Goal: Information Seeking & Learning: Learn about a topic

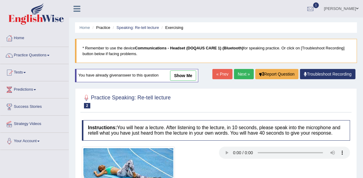
click at [36, 55] on link "Practice Questions" at bounding box center [34, 54] width 68 height 15
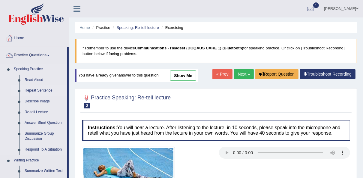
click at [37, 90] on link "Repeat Sentence" at bounding box center [44, 90] width 45 height 11
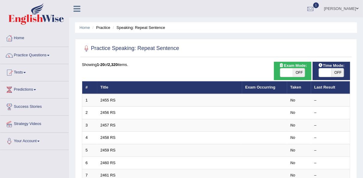
click at [301, 71] on span "OFF" at bounding box center [299, 72] width 13 height 8
checkbox input "true"
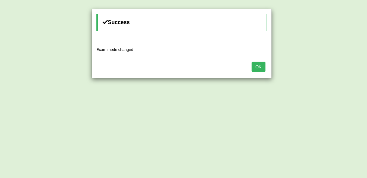
click at [263, 64] on button "OK" at bounding box center [259, 67] width 14 height 10
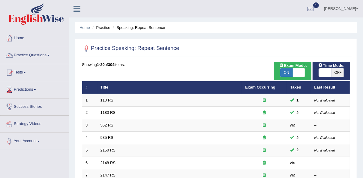
click at [340, 72] on span "OFF" at bounding box center [338, 72] width 13 height 8
checkbox input "true"
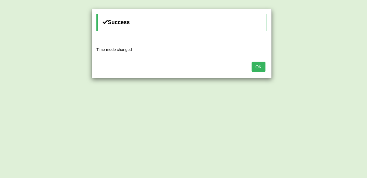
click at [257, 67] on button "OK" at bounding box center [259, 67] width 14 height 10
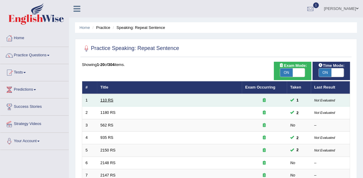
click at [108, 99] on link "110 RS" at bounding box center [107, 100] width 13 height 5
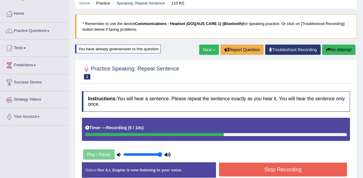
scroll to position [24, 0]
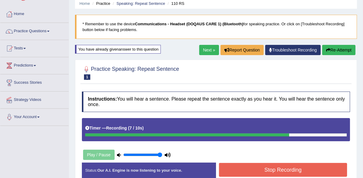
click at [247, 168] on button "Stop Recording" at bounding box center [283, 169] width 128 height 14
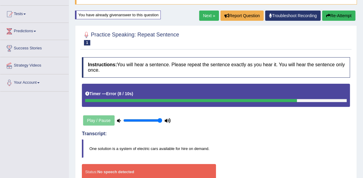
scroll to position [72, 0]
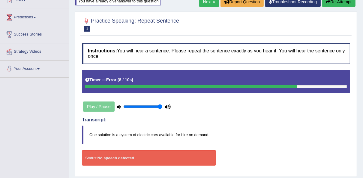
click at [234, 133] on blockquote "One solution is a system of electric cars available for hire on demand." at bounding box center [216, 134] width 269 height 18
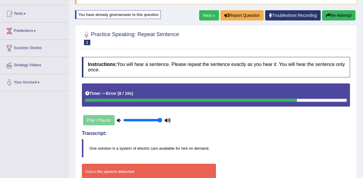
scroll to position [24, 0]
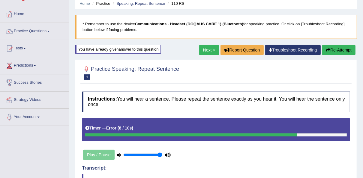
click at [345, 50] on button "Re-Attempt" at bounding box center [339, 50] width 33 height 10
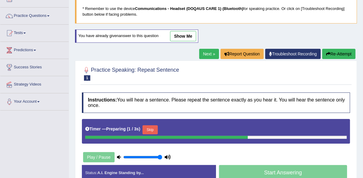
scroll to position [38, 0]
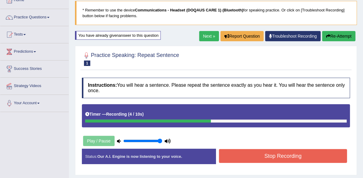
click at [339, 38] on button "Re-Attempt" at bounding box center [339, 36] width 33 height 10
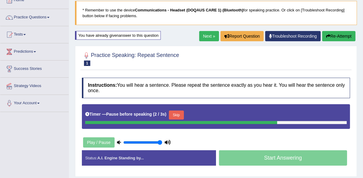
click at [335, 37] on button "Re-Attempt" at bounding box center [339, 36] width 33 height 10
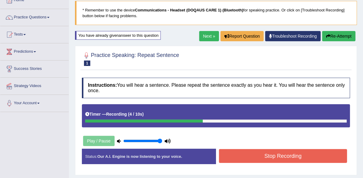
click at [286, 157] on button "Stop Recording" at bounding box center [283, 156] width 128 height 14
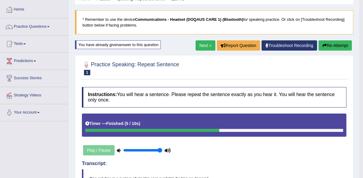
scroll to position [14, 0]
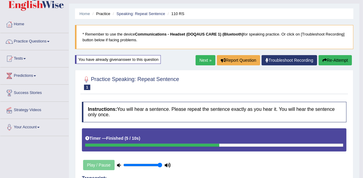
click at [202, 63] on link "Next »" at bounding box center [206, 60] width 20 height 10
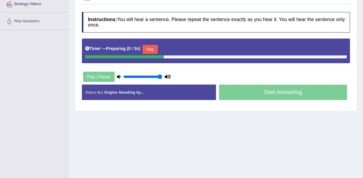
scroll to position [120, 0]
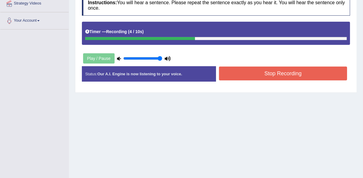
click at [262, 75] on button "Stop Recording" at bounding box center [283, 73] width 128 height 14
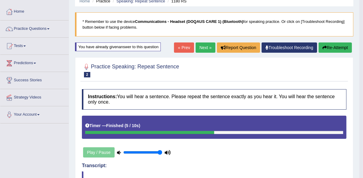
scroll to position [23, 0]
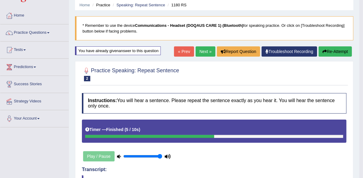
click at [324, 49] on icon "button" at bounding box center [325, 51] width 4 height 4
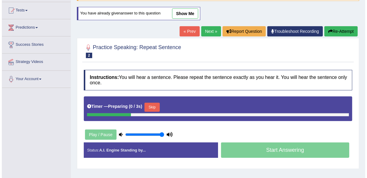
scroll to position [71, 0]
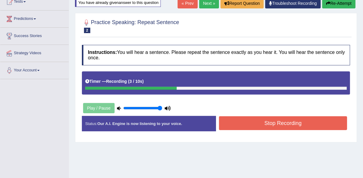
click at [265, 119] on button "Stop Recording" at bounding box center [283, 123] width 128 height 14
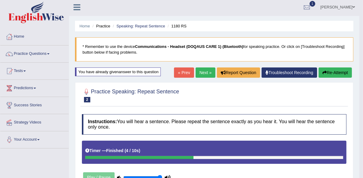
scroll to position [0, 0]
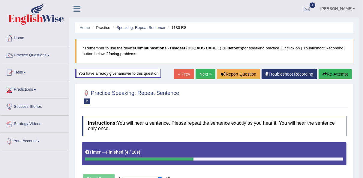
click at [204, 73] on link "Next »" at bounding box center [206, 74] width 20 height 10
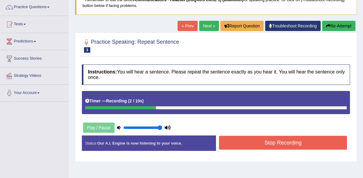
click at [323, 144] on button "Stop Recording" at bounding box center [283, 142] width 128 height 14
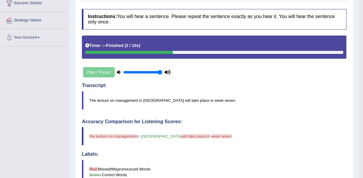
scroll to position [48, 0]
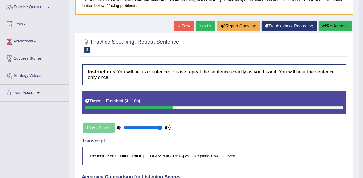
click at [325, 26] on icon "button" at bounding box center [325, 26] width 4 height 4
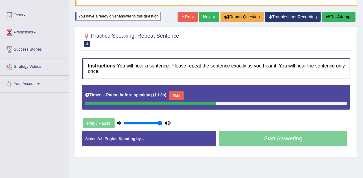
scroll to position [50, 0]
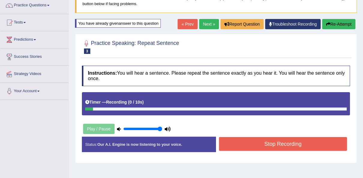
click at [352, 24] on button "Re-Attempt" at bounding box center [339, 24] width 33 height 10
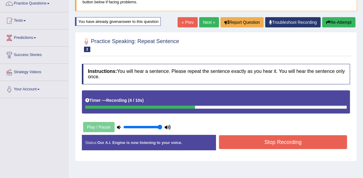
click at [242, 141] on button "Stop Recording" at bounding box center [283, 142] width 128 height 14
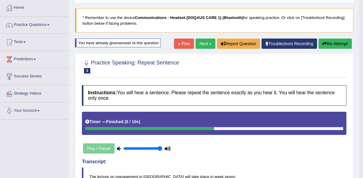
scroll to position [28, 0]
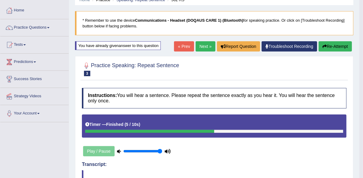
click at [208, 49] on link "Next »" at bounding box center [206, 46] width 20 height 10
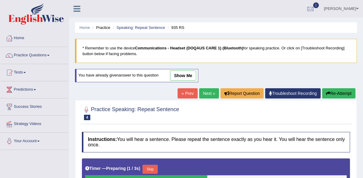
click at [208, 129] on div "Instructions: You will hear a sentence. Please repeat the sentence exactly as y…" at bounding box center [216, 178] width 272 height 98
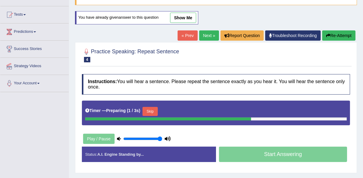
scroll to position [72, 0]
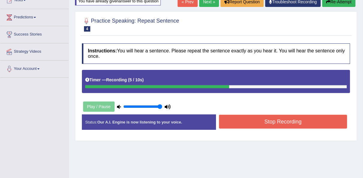
click at [257, 122] on button "Stop Recording" at bounding box center [283, 121] width 128 height 14
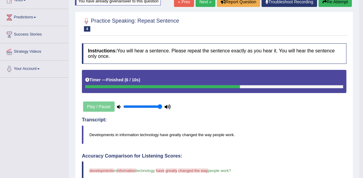
click at [338, 2] on button "Re-Attempt" at bounding box center [335, 2] width 33 height 10
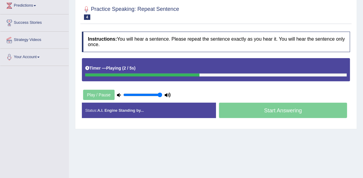
scroll to position [83, 0]
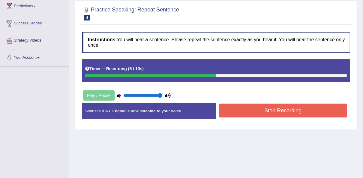
click at [253, 108] on button "Stop Recording" at bounding box center [283, 110] width 128 height 14
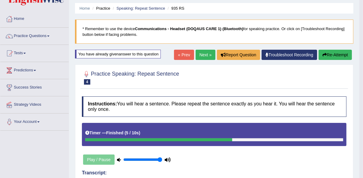
scroll to position [11, 0]
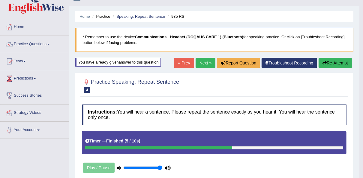
click at [336, 63] on button "Re-Attempt" at bounding box center [335, 63] width 33 height 10
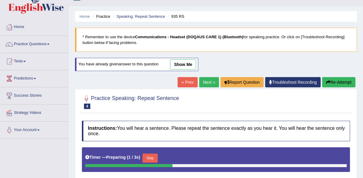
click at [207, 83] on link "Next »" at bounding box center [209, 82] width 20 height 10
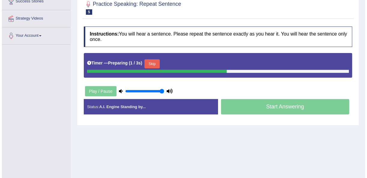
scroll to position [120, 0]
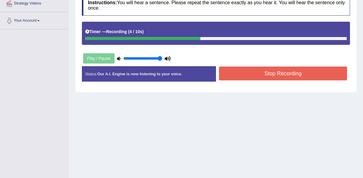
click at [250, 74] on button "Stop Recording" at bounding box center [283, 73] width 128 height 14
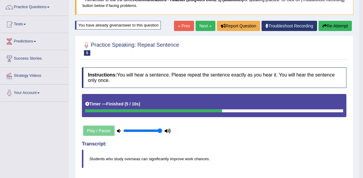
scroll to position [48, 0]
click at [330, 24] on button "Re-Attempt" at bounding box center [335, 26] width 33 height 10
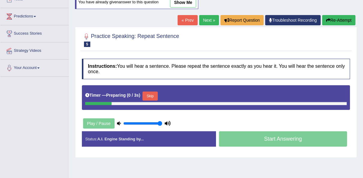
scroll to position [122, 0]
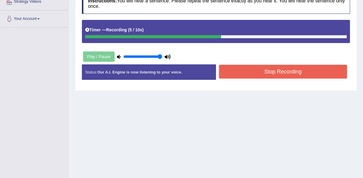
click at [308, 74] on button "Stop Recording" at bounding box center [283, 72] width 128 height 14
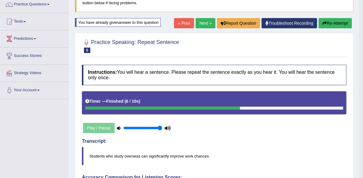
scroll to position [26, 0]
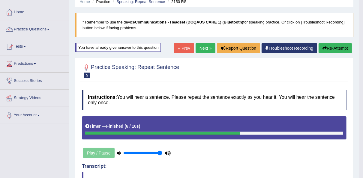
click at [336, 49] on button "Re-Attempt" at bounding box center [335, 48] width 33 height 10
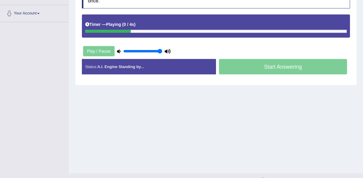
scroll to position [114, 0]
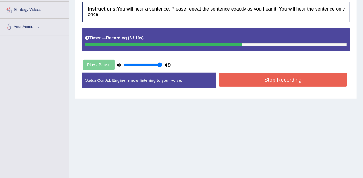
click button "Stop Recording"
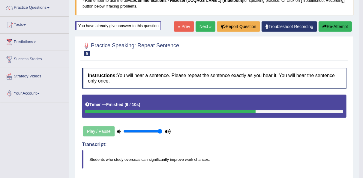
scroll to position [42, 0]
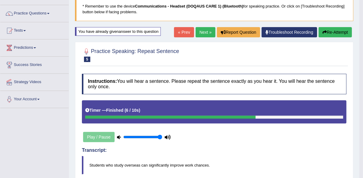
click button "Re-Attempt"
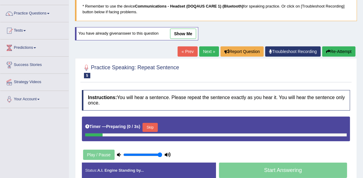
scroll to position [114, 0]
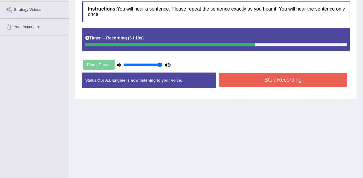
click at [241, 73] on button "Stop Recording" at bounding box center [283, 80] width 128 height 14
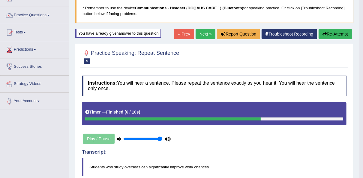
scroll to position [39, 0]
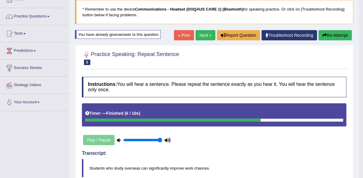
click at [332, 33] on button "Re-Attempt" at bounding box center [335, 35] width 33 height 10
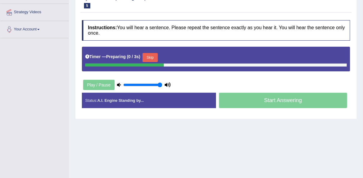
scroll to position [111, 0]
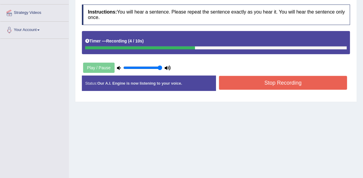
click at [250, 81] on button "Stop Recording" at bounding box center [283, 83] width 128 height 14
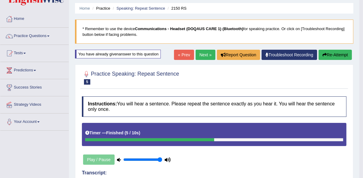
scroll to position [15, 0]
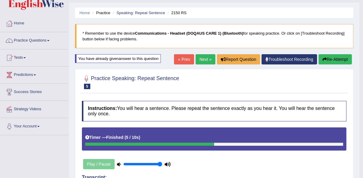
click at [338, 57] on button "Re-Attempt" at bounding box center [335, 59] width 33 height 10
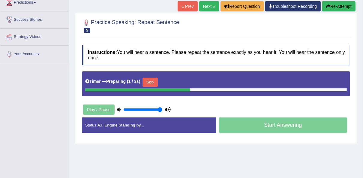
click at [146, 81] on button "Skip" at bounding box center [150, 81] width 15 height 9
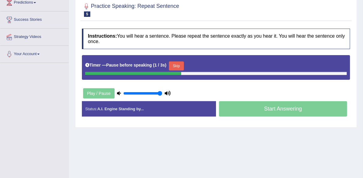
click at [172, 65] on button "Skip" at bounding box center [176, 65] width 15 height 9
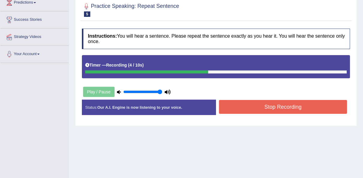
click at [253, 105] on button "Stop Recording" at bounding box center [283, 107] width 128 height 14
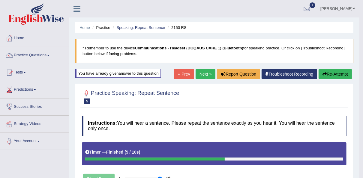
click at [208, 74] on link "Next »" at bounding box center [206, 74] width 20 height 10
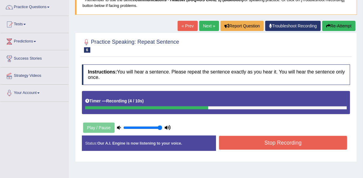
click at [250, 139] on button "Stop Recording" at bounding box center [283, 142] width 128 height 14
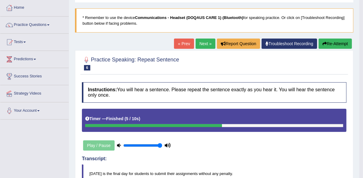
scroll to position [24, 0]
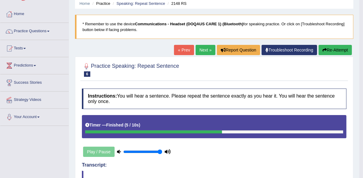
click at [330, 48] on button "Re-Attempt" at bounding box center [335, 50] width 33 height 10
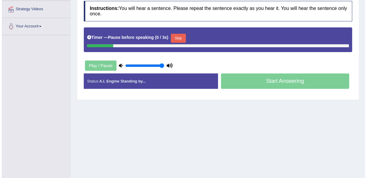
scroll to position [114, 0]
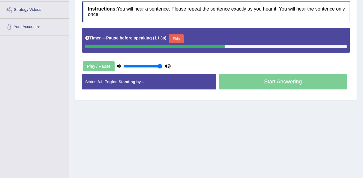
click at [169, 38] on button "Skip" at bounding box center [176, 38] width 15 height 9
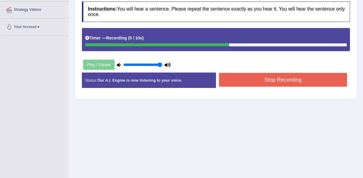
click at [259, 86] on div "Stop Recording" at bounding box center [283, 80] width 134 height 15
click at [259, 84] on button "Stop Recording" at bounding box center [283, 80] width 128 height 14
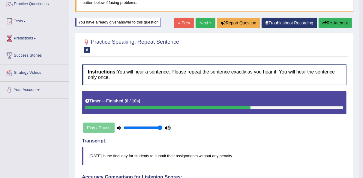
scroll to position [50, 0]
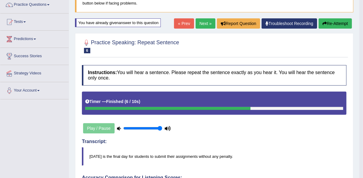
click at [333, 23] on button "Re-Attempt" at bounding box center [335, 23] width 33 height 10
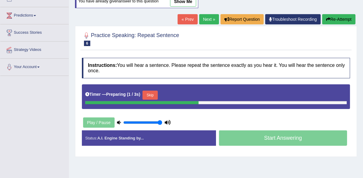
scroll to position [74, 0]
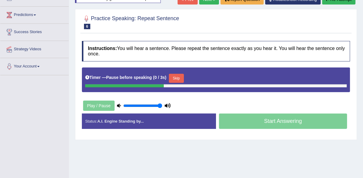
click at [171, 76] on button "Skip" at bounding box center [176, 78] width 15 height 9
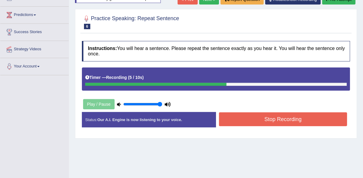
click at [284, 120] on button "Stop Recording" at bounding box center [283, 119] width 128 height 14
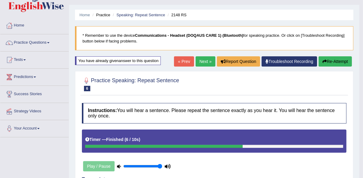
scroll to position [0, 0]
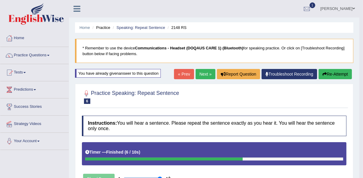
click at [207, 71] on link "Next »" at bounding box center [206, 74] width 20 height 10
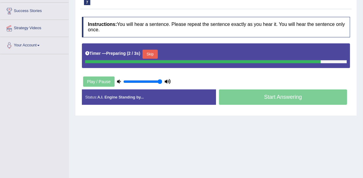
scroll to position [96, 0]
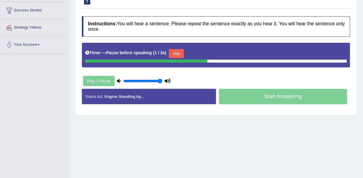
click at [179, 49] on button "Skip" at bounding box center [176, 53] width 15 height 9
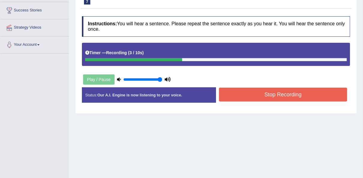
click at [275, 95] on button "Stop Recording" at bounding box center [283, 94] width 128 height 14
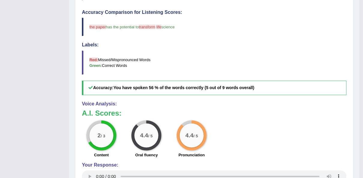
scroll to position [216, 0]
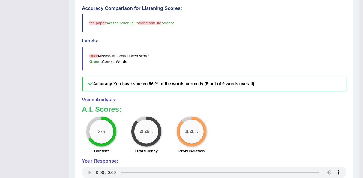
click at [271, 52] on blockquote "Red: Missed/Mispronounced Words Green: Correct Words" at bounding box center [214, 59] width 265 height 24
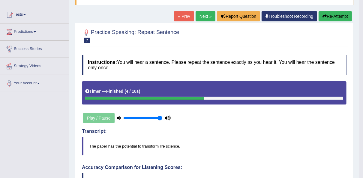
scroll to position [24, 0]
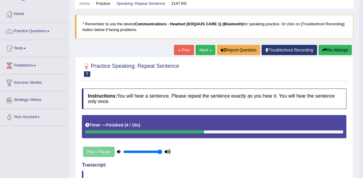
click at [342, 49] on button "Re-Attempt" at bounding box center [335, 50] width 33 height 10
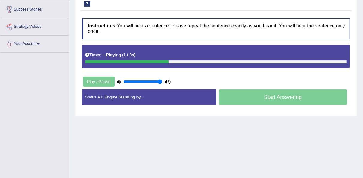
scroll to position [96, 0]
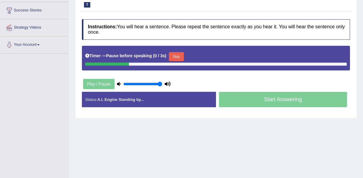
click at [170, 56] on button "Skip" at bounding box center [176, 56] width 15 height 9
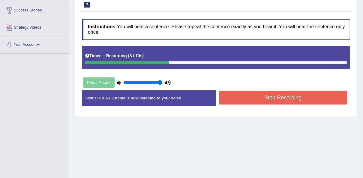
click at [263, 99] on button "Stop Recording" at bounding box center [283, 97] width 128 height 14
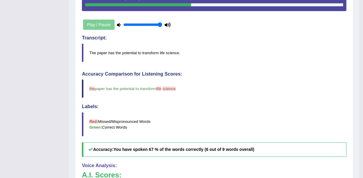
scroll to position [144, 0]
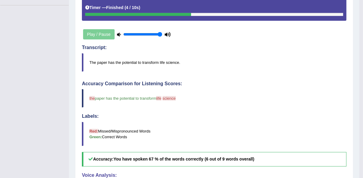
click at [248, 101] on blockquote "the paper has the potential to transform life like science inside" at bounding box center [214, 98] width 265 height 18
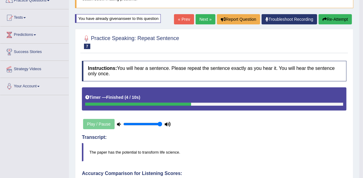
scroll to position [48, 0]
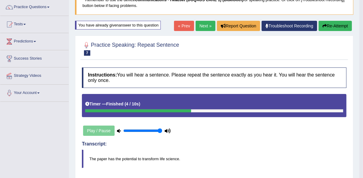
click at [210, 27] on link "Next »" at bounding box center [206, 26] width 20 height 10
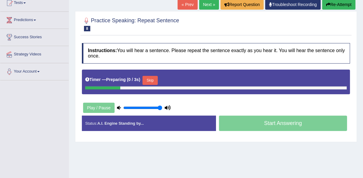
scroll to position [72, 0]
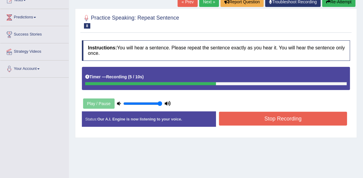
click at [257, 119] on button "Stop Recording" at bounding box center [283, 118] width 128 height 14
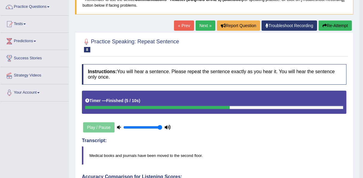
scroll to position [48, 0]
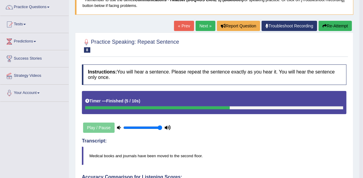
click at [332, 26] on button "Re-Attempt" at bounding box center [335, 26] width 33 height 10
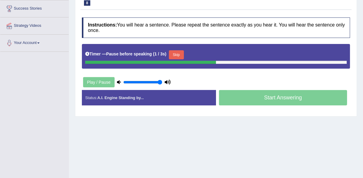
click at [174, 53] on button "Skip" at bounding box center [176, 54] width 15 height 9
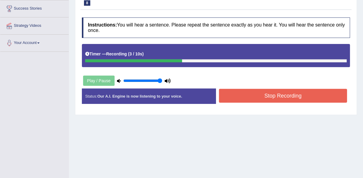
click at [264, 100] on button "Stop Recording" at bounding box center [283, 96] width 128 height 14
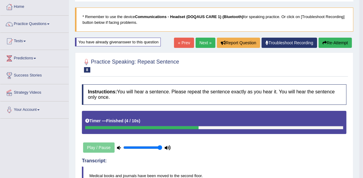
scroll to position [18, 0]
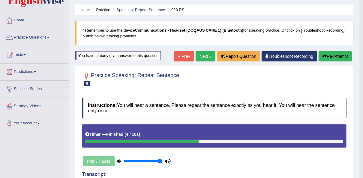
click at [200, 53] on link "Next »" at bounding box center [206, 56] width 20 height 10
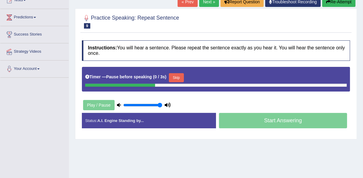
click at [182, 75] on div "Timer — Pause before speaking ( 0 / 3s ) Skip" at bounding box center [216, 77] width 262 height 12
click at [180, 76] on button "Skip" at bounding box center [176, 77] width 15 height 9
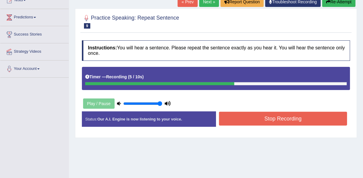
click at [271, 119] on button "Stop Recording" at bounding box center [283, 118] width 128 height 14
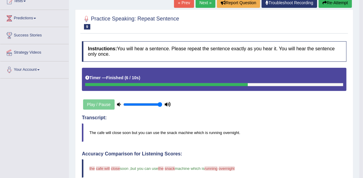
scroll to position [48, 0]
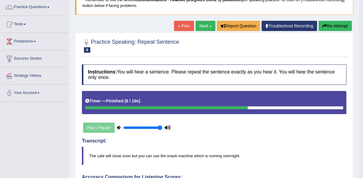
click at [328, 29] on button "Re-Attempt" at bounding box center [335, 26] width 33 height 10
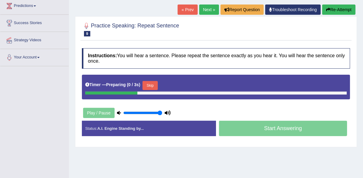
scroll to position [98, 0]
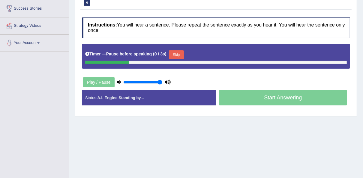
click at [175, 50] on button "Skip" at bounding box center [176, 54] width 15 height 9
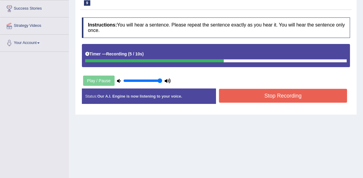
click at [266, 89] on button "Stop Recording" at bounding box center [283, 96] width 128 height 14
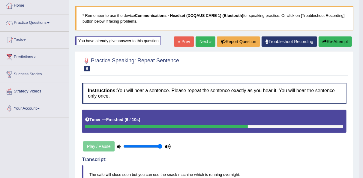
scroll to position [26, 0]
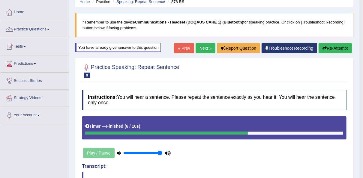
click at [210, 48] on link "Next »" at bounding box center [206, 48] width 20 height 10
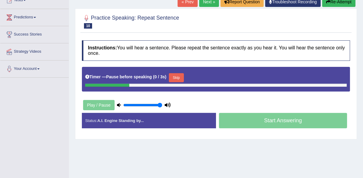
click at [170, 77] on button "Skip" at bounding box center [176, 77] width 15 height 9
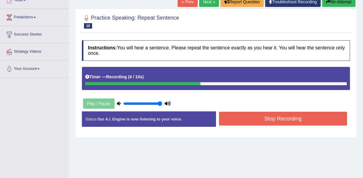
click at [257, 119] on button "Stop Recording" at bounding box center [283, 118] width 128 height 14
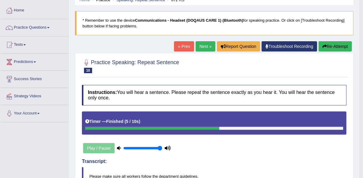
scroll to position [24, 0]
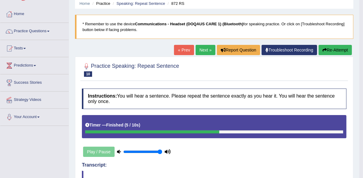
click at [340, 51] on button "Re-Attempt" at bounding box center [335, 50] width 33 height 10
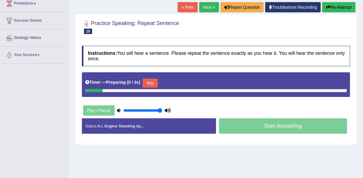
scroll to position [96, 0]
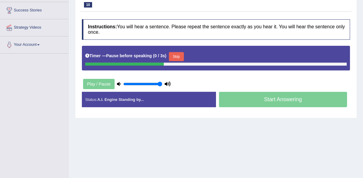
click at [173, 53] on button "Skip" at bounding box center [176, 56] width 15 height 9
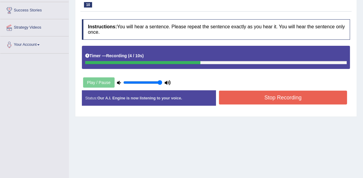
click at [258, 95] on button "Stop Recording" at bounding box center [283, 97] width 128 height 14
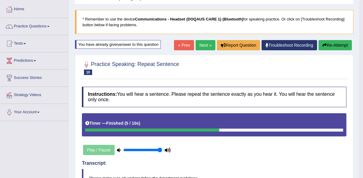
scroll to position [24, 0]
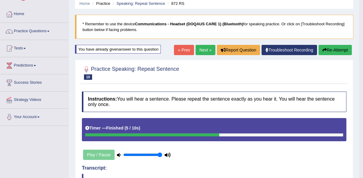
click at [212, 47] on link "Next »" at bounding box center [206, 50] width 20 height 10
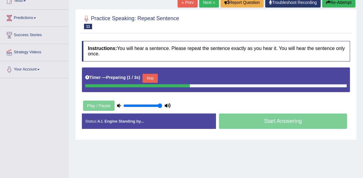
scroll to position [72, 0]
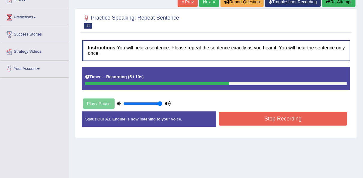
click at [256, 119] on button "Stop Recording" at bounding box center [283, 118] width 128 height 14
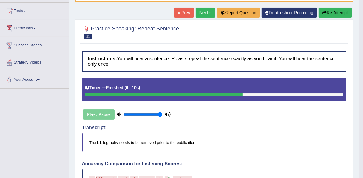
scroll to position [48, 0]
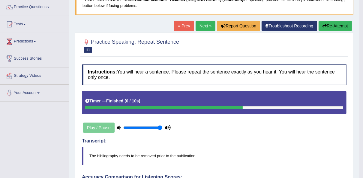
click at [338, 27] on button "Re-Attempt" at bounding box center [335, 26] width 33 height 10
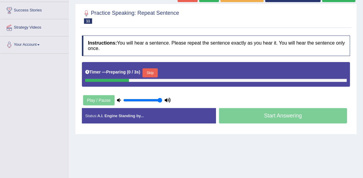
scroll to position [98, 0]
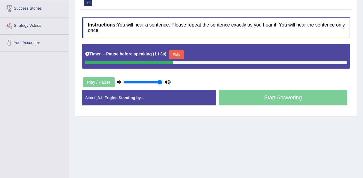
click at [173, 54] on button "Skip" at bounding box center [176, 54] width 15 height 9
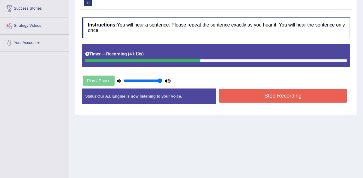
click at [235, 97] on button "Stop Recording" at bounding box center [283, 96] width 128 height 14
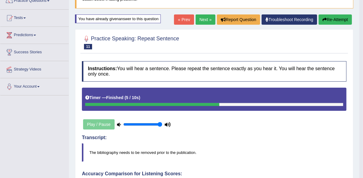
scroll to position [50, 0]
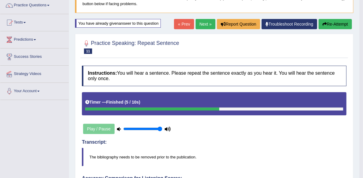
click at [331, 26] on button "Re-Attempt" at bounding box center [335, 24] width 33 height 10
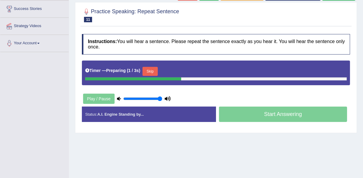
scroll to position [100, 0]
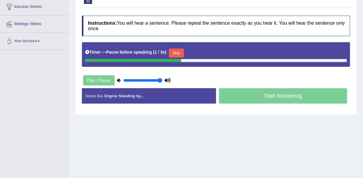
click at [175, 55] on button "Skip" at bounding box center [176, 52] width 15 height 9
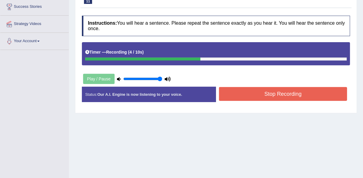
click at [240, 93] on button "Stop Recording" at bounding box center [283, 94] width 128 height 14
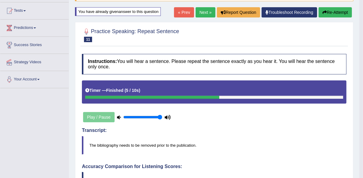
scroll to position [52, 0]
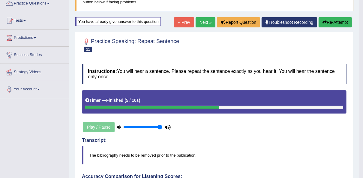
click at [335, 21] on button "Re-Attempt" at bounding box center [335, 22] width 33 height 10
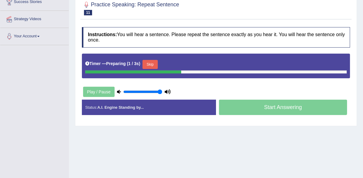
click at [150, 64] on button "Skip" at bounding box center [150, 64] width 15 height 9
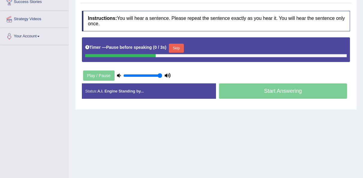
click at [172, 46] on button "Skip" at bounding box center [176, 48] width 15 height 9
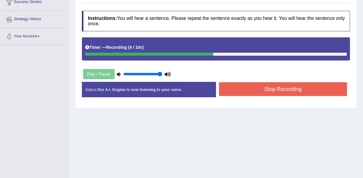
click at [233, 88] on button "Stop Recording" at bounding box center [283, 89] width 128 height 14
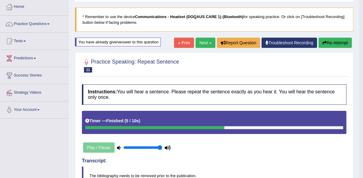
scroll to position [8, 0]
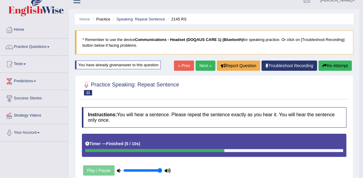
click at [204, 65] on link "Next »" at bounding box center [206, 65] width 20 height 10
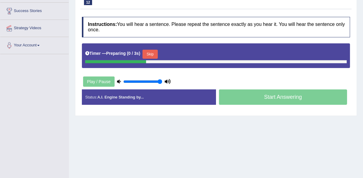
scroll to position [96, 0]
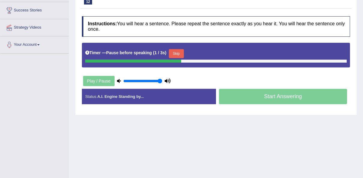
click at [172, 52] on button "Skip" at bounding box center [176, 53] width 15 height 9
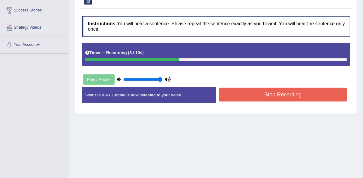
click at [251, 94] on button "Stop Recording" at bounding box center [283, 94] width 128 height 14
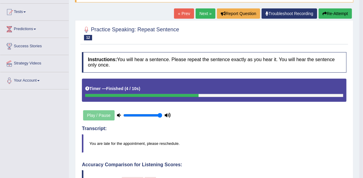
scroll to position [60, 0]
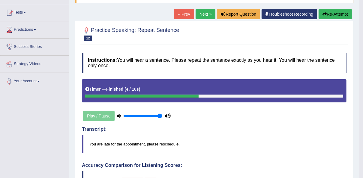
click at [327, 14] on button "Re-Attempt" at bounding box center [335, 14] width 33 height 10
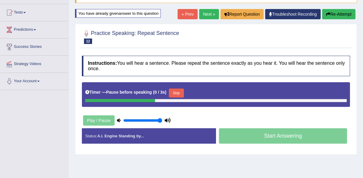
click at [170, 93] on button "Skip" at bounding box center [176, 92] width 15 height 9
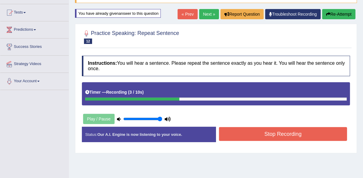
click at [268, 134] on button "Stop Recording" at bounding box center [283, 134] width 128 height 14
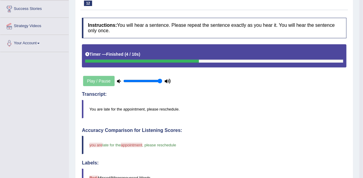
scroll to position [36, 0]
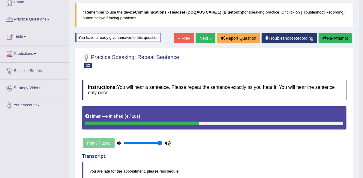
click at [344, 40] on button "Re-Attempt" at bounding box center [335, 38] width 33 height 10
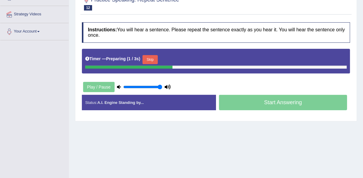
click at [152, 55] on button "Skip" at bounding box center [150, 59] width 15 height 9
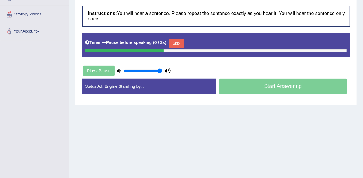
click at [171, 42] on button "Skip" at bounding box center [176, 43] width 15 height 9
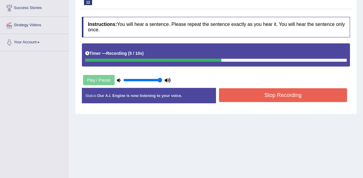
scroll to position [13, 0]
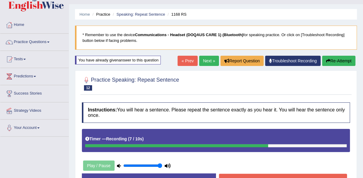
click at [332, 58] on button "Re-Attempt" at bounding box center [339, 61] width 33 height 10
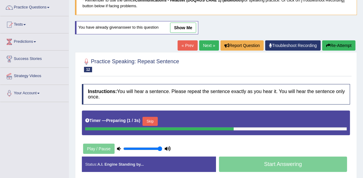
scroll to position [61, 0]
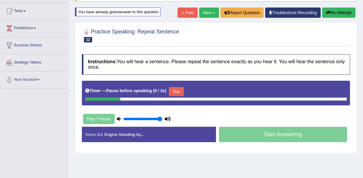
click at [178, 91] on button "Skip" at bounding box center [176, 91] width 15 height 9
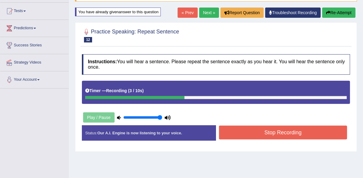
click at [257, 132] on button "Stop Recording" at bounding box center [283, 132] width 128 height 14
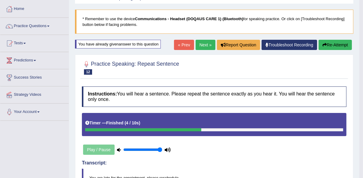
scroll to position [13, 0]
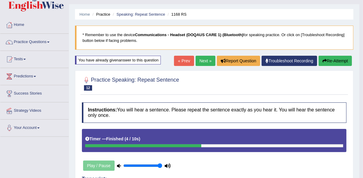
click at [339, 57] on button "Re-Attempt" at bounding box center [335, 61] width 33 height 10
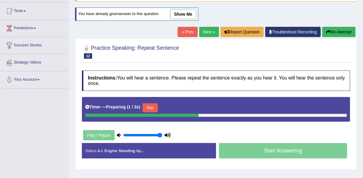
click at [153, 110] on button "Skip" at bounding box center [150, 107] width 15 height 9
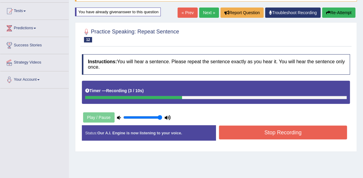
click at [263, 134] on button "Stop Recording" at bounding box center [283, 132] width 128 height 14
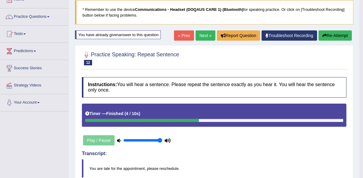
scroll to position [37, 0]
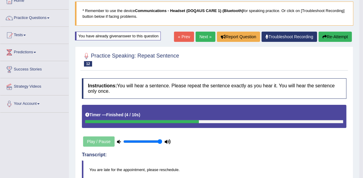
click at [204, 38] on link "Next »" at bounding box center [206, 37] width 20 height 10
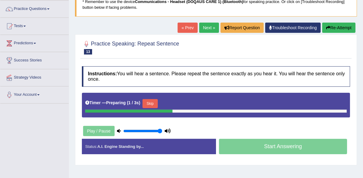
scroll to position [48, 0]
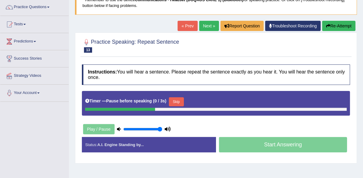
click at [175, 101] on button "Skip" at bounding box center [176, 101] width 15 height 9
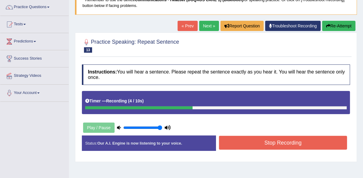
click at [271, 142] on button "Stop Recording" at bounding box center [283, 142] width 128 height 14
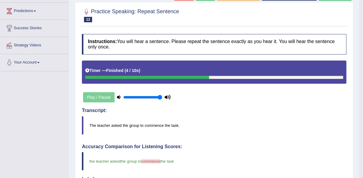
scroll to position [24, 0]
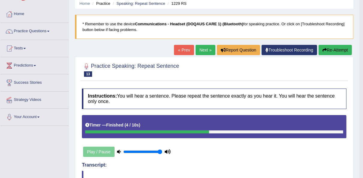
click at [342, 50] on button "Re-Attempt" at bounding box center [335, 50] width 33 height 10
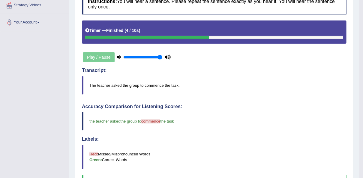
scroll to position [120, 0]
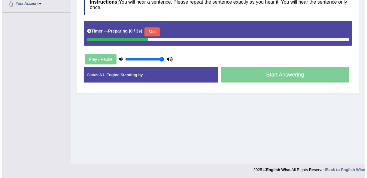
scroll to position [138, 0]
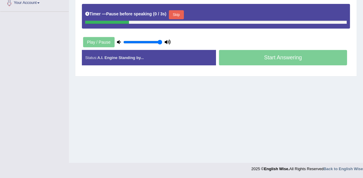
click at [173, 12] on button "Skip" at bounding box center [176, 14] width 15 height 9
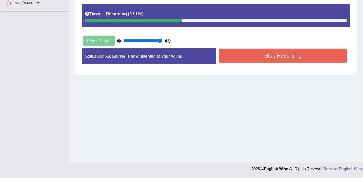
click at [258, 55] on button "Stop Recording" at bounding box center [283, 56] width 128 height 14
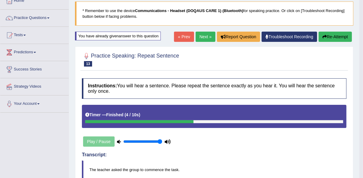
scroll to position [15, 0]
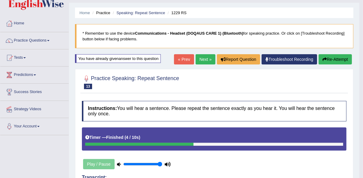
click at [203, 57] on link "Next »" at bounding box center [206, 59] width 20 height 10
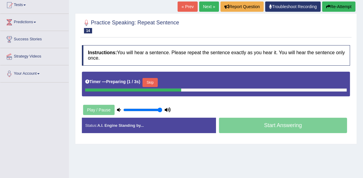
scroll to position [72, 0]
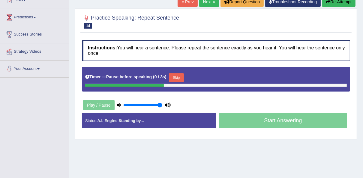
click at [171, 76] on button "Skip" at bounding box center [176, 77] width 15 height 9
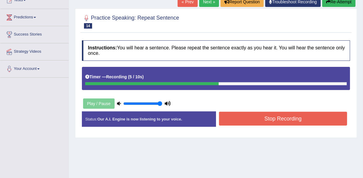
click at [257, 117] on button "Stop Recording" at bounding box center [283, 118] width 128 height 14
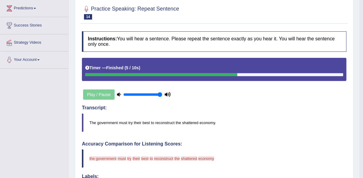
scroll to position [48, 0]
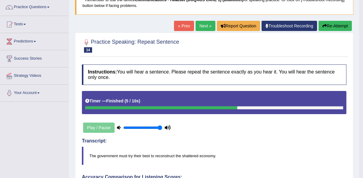
click at [331, 28] on button "Re-Attempt" at bounding box center [335, 26] width 33 height 10
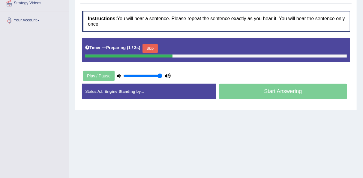
scroll to position [122, 0]
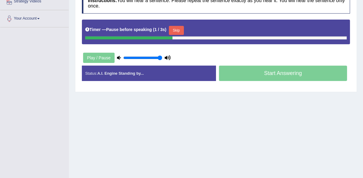
click at [177, 26] on button "Skip" at bounding box center [176, 30] width 15 height 9
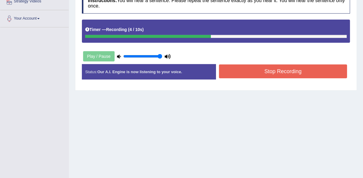
click at [256, 70] on button "Stop Recording" at bounding box center [283, 71] width 128 height 14
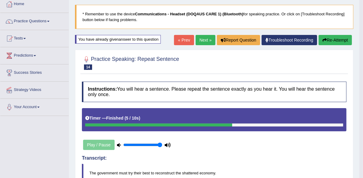
scroll to position [26, 0]
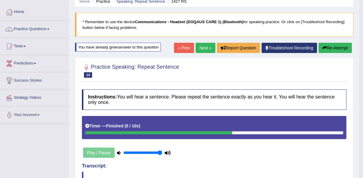
click at [206, 50] on link "Next »" at bounding box center [206, 48] width 20 height 10
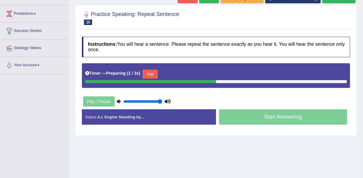
scroll to position [72, 0]
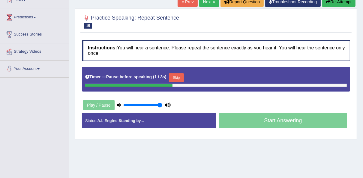
click at [175, 77] on button "Skip" at bounding box center [176, 77] width 15 height 9
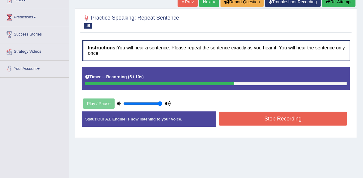
click at [258, 118] on button "Stop Recording" at bounding box center [283, 118] width 128 height 14
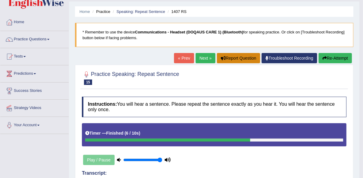
scroll to position [0, 0]
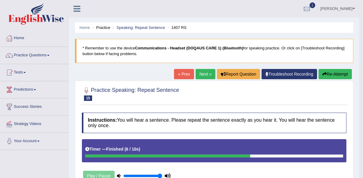
click at [342, 74] on button "Re-Attempt" at bounding box center [335, 74] width 33 height 10
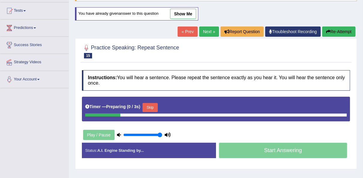
scroll to position [72, 0]
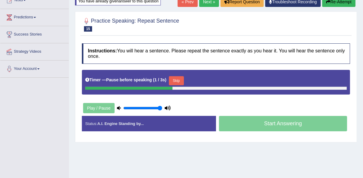
click at [181, 81] on button "Skip" at bounding box center [176, 80] width 15 height 9
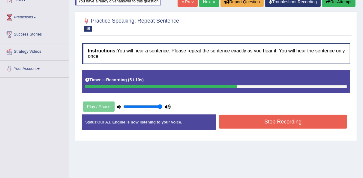
click at [263, 122] on button "Stop Recording" at bounding box center [283, 121] width 128 height 14
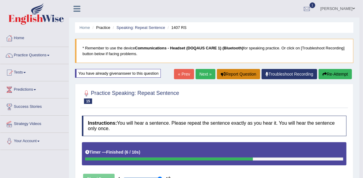
scroll to position [0, 0]
click at [338, 72] on button "Re-Attempt" at bounding box center [335, 74] width 33 height 10
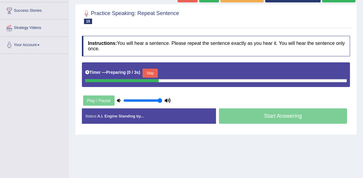
scroll to position [96, 0]
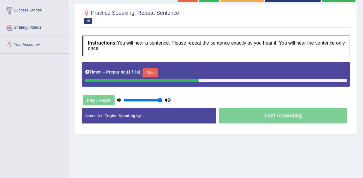
click at [155, 71] on button "Skip" at bounding box center [150, 72] width 15 height 9
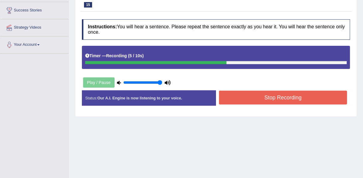
click at [252, 99] on button "Stop Recording" at bounding box center [283, 97] width 128 height 14
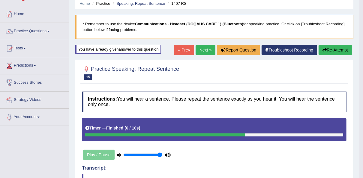
scroll to position [24, 0]
click at [209, 49] on link "Next »" at bounding box center [206, 50] width 20 height 10
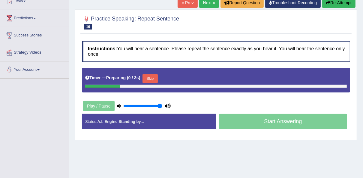
scroll to position [72, 0]
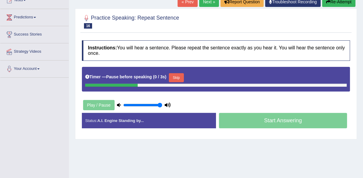
click at [175, 76] on button "Skip" at bounding box center [176, 77] width 15 height 9
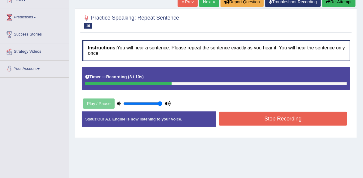
click at [247, 119] on button "Stop Recording" at bounding box center [283, 118] width 128 height 14
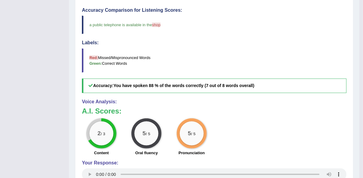
scroll to position [216, 0]
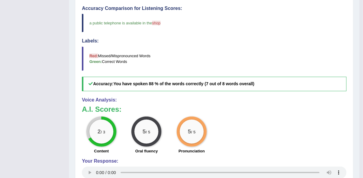
click at [289, 55] on blockquote "Red: Missed/Mispronounced Words Green: Correct Words" at bounding box center [214, 59] width 265 height 24
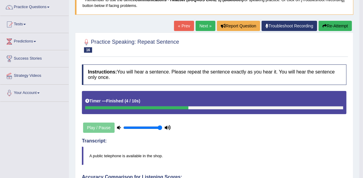
scroll to position [48, 0]
click at [206, 26] on link "Next »" at bounding box center [206, 26] width 20 height 10
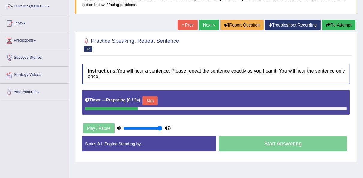
scroll to position [72, 0]
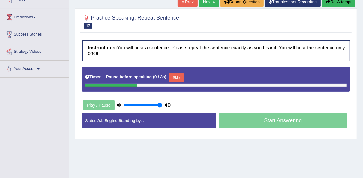
click at [176, 76] on button "Skip" at bounding box center [176, 77] width 15 height 9
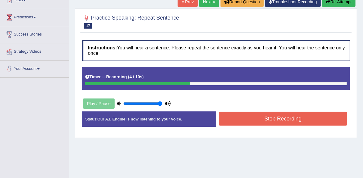
click at [269, 119] on button "Stop Recording" at bounding box center [283, 118] width 128 height 14
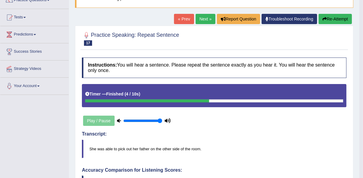
scroll to position [48, 0]
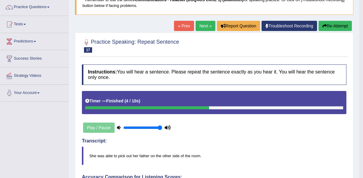
click at [209, 24] on link "Next »" at bounding box center [206, 26] width 20 height 10
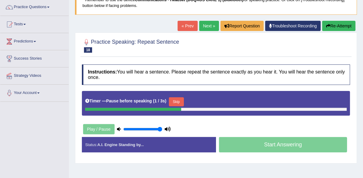
click at [175, 100] on button "Skip" at bounding box center [176, 101] width 15 height 9
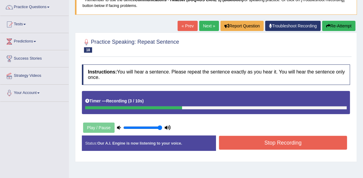
click at [254, 145] on button "Stop Recording" at bounding box center [283, 142] width 128 height 14
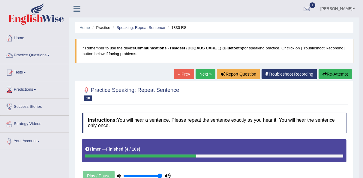
click at [337, 73] on button "Re-Attempt" at bounding box center [335, 74] width 33 height 10
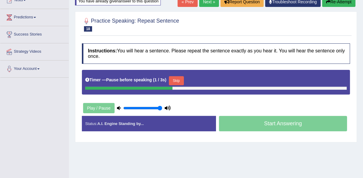
click at [183, 81] on div "Timer — Pause before speaking ( 1 / 3s ) Skip" at bounding box center [216, 80] width 262 height 12
click at [178, 81] on button "Skip" at bounding box center [176, 80] width 15 height 9
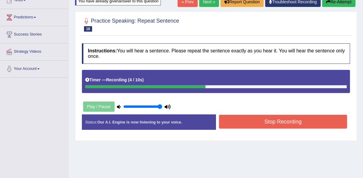
click at [257, 123] on button "Stop Recording" at bounding box center [283, 121] width 128 height 14
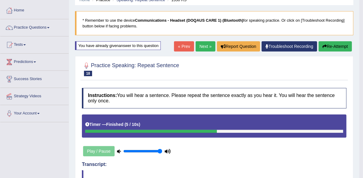
scroll to position [24, 0]
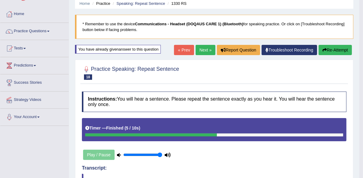
click at [203, 50] on link "Next »" at bounding box center [206, 50] width 20 height 10
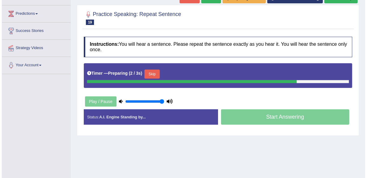
scroll to position [72, 0]
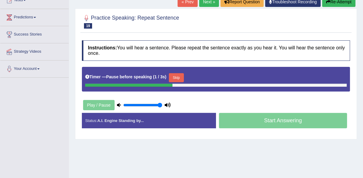
click at [169, 77] on button "Skip" at bounding box center [176, 77] width 15 height 9
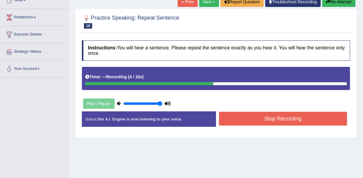
click at [250, 118] on button "Stop Recording" at bounding box center [283, 118] width 128 height 14
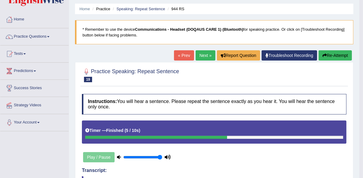
scroll to position [12, 0]
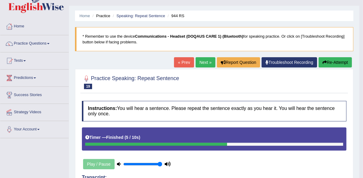
click at [330, 62] on button "Re-Attempt" at bounding box center [335, 62] width 33 height 10
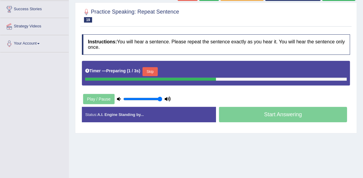
scroll to position [108, 0]
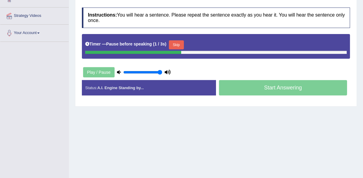
click at [173, 43] on button "Skip" at bounding box center [176, 44] width 15 height 9
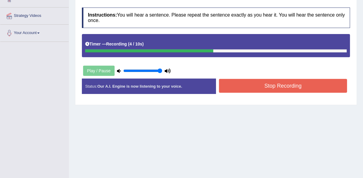
click at [244, 86] on button "Stop Recording" at bounding box center [283, 86] width 128 height 14
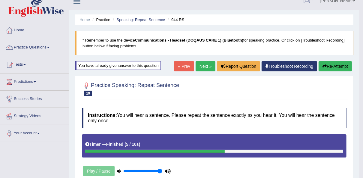
scroll to position [0, 0]
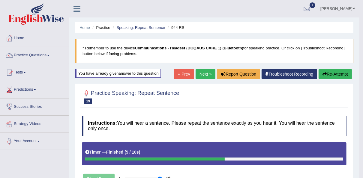
click at [209, 72] on link "Next »" at bounding box center [206, 74] width 20 height 10
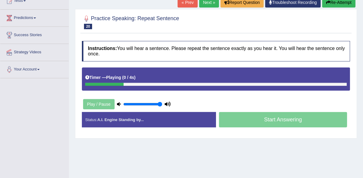
scroll to position [72, 0]
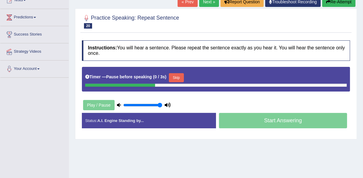
click at [173, 76] on button "Skip" at bounding box center [176, 77] width 15 height 9
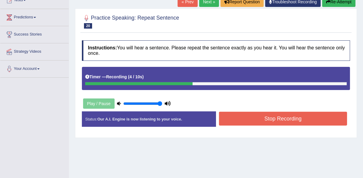
click at [253, 118] on button "Stop Recording" at bounding box center [283, 118] width 128 height 14
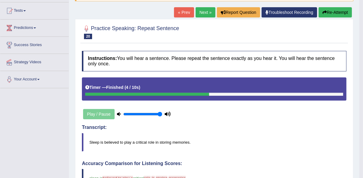
scroll to position [48, 0]
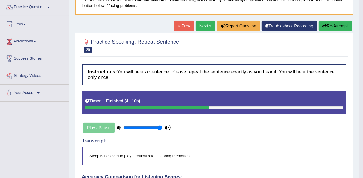
click at [354, 25] on div "Home Practice Speaking: Repeat Sentence 2151 RS * Remember to use the device Co…" at bounding box center [214, 165] width 291 height 427
click at [346, 27] on button "Re-Attempt" at bounding box center [335, 26] width 33 height 10
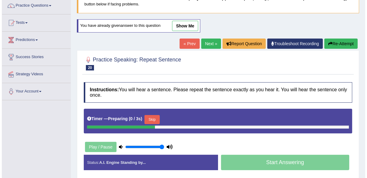
scroll to position [50, 0]
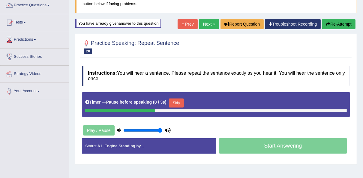
click at [174, 100] on button "Skip" at bounding box center [176, 102] width 15 height 9
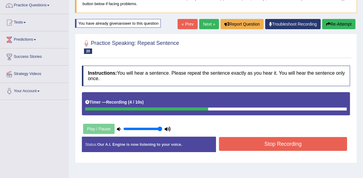
click at [246, 142] on button "Stop Recording" at bounding box center [283, 144] width 128 height 14
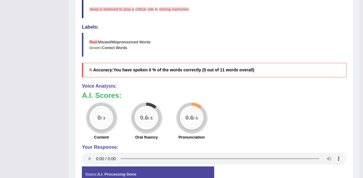
scroll to position [242, 0]
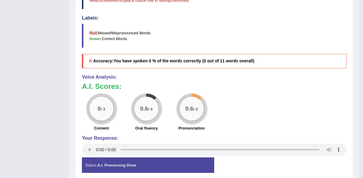
click at [231, 113] on div "0 / 3 Content 0.6 / 5 Oral fluency 0.6 / 5 Pronunciation" at bounding box center [214, 112] width 271 height 39
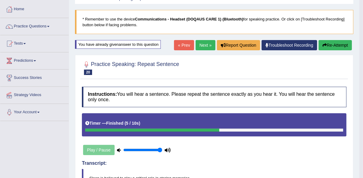
scroll to position [26, 0]
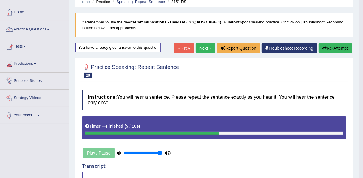
click at [337, 47] on button "Re-Attempt" at bounding box center [335, 48] width 33 height 10
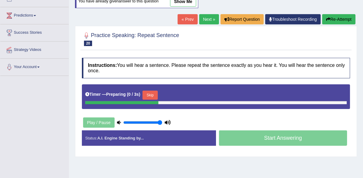
click at [152, 93] on button "Skip" at bounding box center [150, 94] width 15 height 9
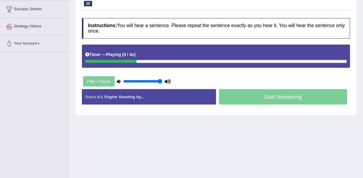
scroll to position [98, 0]
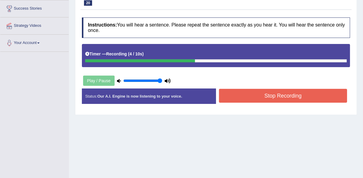
click at [249, 96] on button "Stop Recording" at bounding box center [283, 96] width 128 height 14
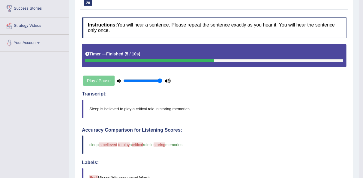
click at [297, 147] on blockquote "sleep is believed can to play be a critical political role in storing a figure …" at bounding box center [214, 144] width 265 height 18
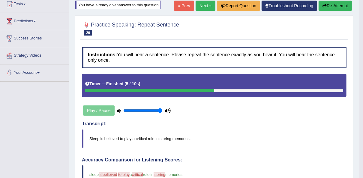
scroll to position [0, 0]
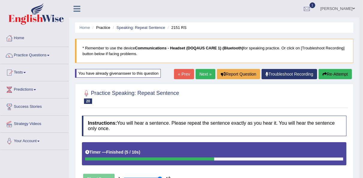
click at [204, 74] on link "Next »" at bounding box center [206, 74] width 20 height 10
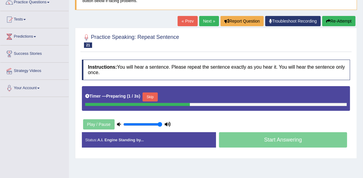
scroll to position [48, 0]
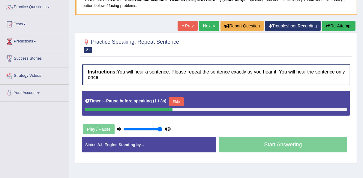
click at [172, 102] on button "Skip" at bounding box center [176, 101] width 15 height 9
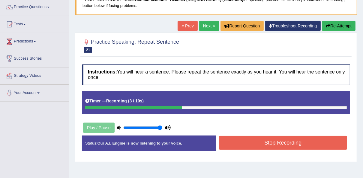
click at [255, 145] on button "Stop Recording" at bounding box center [283, 142] width 128 height 14
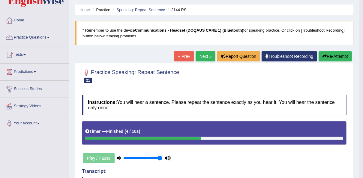
scroll to position [0, 0]
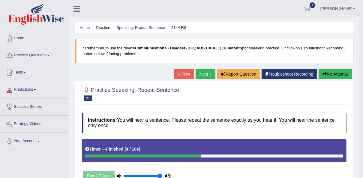
click at [333, 74] on button "Re-Attempt" at bounding box center [335, 74] width 33 height 10
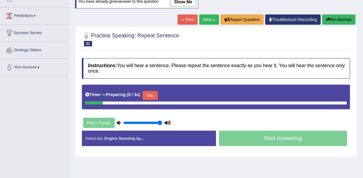
scroll to position [96, 0]
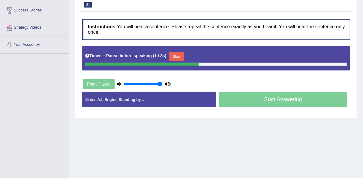
click at [170, 55] on button "Skip" at bounding box center [176, 56] width 15 height 9
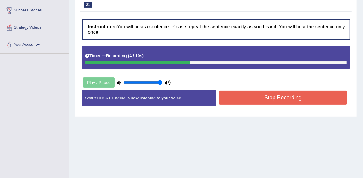
click at [250, 96] on button "Stop Recording" at bounding box center [283, 97] width 128 height 14
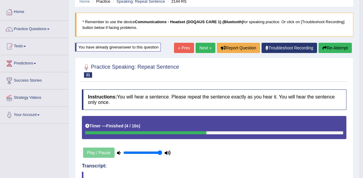
scroll to position [24, 0]
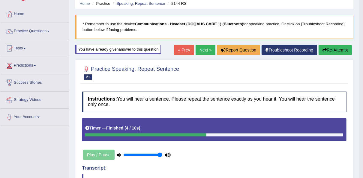
click at [336, 51] on button "Re-Attempt" at bounding box center [335, 50] width 33 height 10
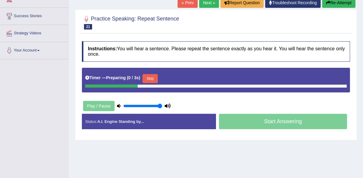
scroll to position [96, 0]
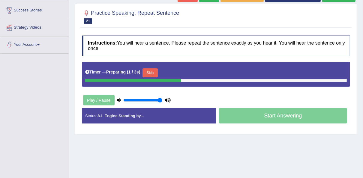
click at [155, 70] on button "Skip" at bounding box center [150, 72] width 15 height 9
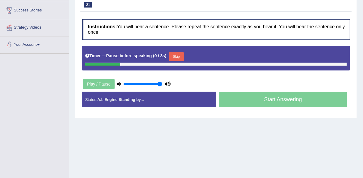
click at [169, 53] on button "Skip" at bounding box center [176, 56] width 15 height 9
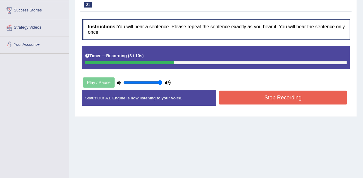
click at [244, 97] on button "Stop Recording" at bounding box center [283, 97] width 128 height 14
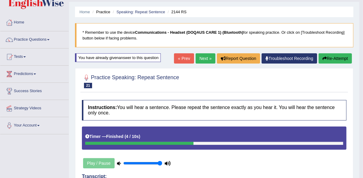
scroll to position [0, 0]
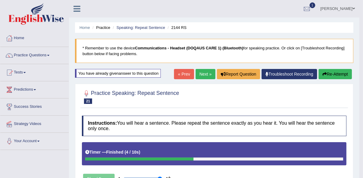
click at [212, 76] on link "Next »" at bounding box center [206, 74] width 20 height 10
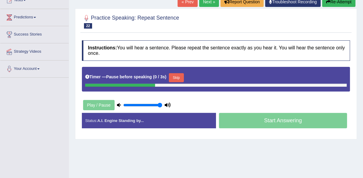
click at [171, 77] on button "Skip" at bounding box center [176, 77] width 15 height 9
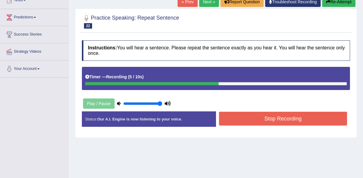
click at [257, 117] on button "Stop Recording" at bounding box center [283, 118] width 128 height 14
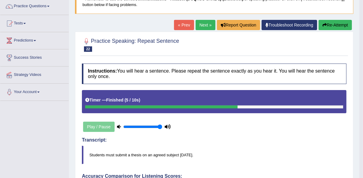
scroll to position [48, 0]
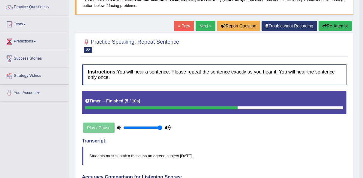
click at [330, 18] on div "Home Practice Speaking: Repeat Sentence 1283 RS * Remember to use the device Co…" at bounding box center [214, 165] width 291 height 427
click at [332, 24] on button "Re-Attempt" at bounding box center [335, 26] width 33 height 10
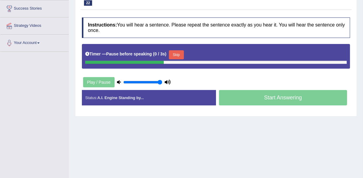
click at [178, 51] on button "Skip" at bounding box center [176, 54] width 15 height 9
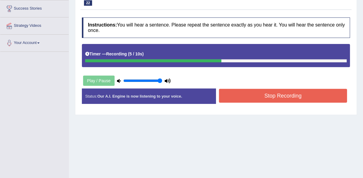
click at [261, 95] on button "Stop Recording" at bounding box center [283, 96] width 128 height 14
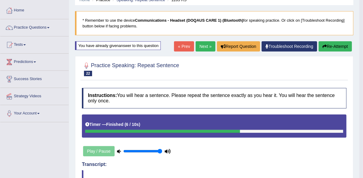
scroll to position [2, 0]
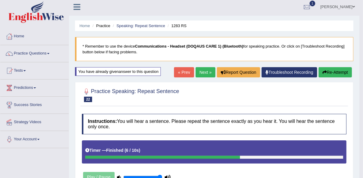
click at [340, 71] on button "Re-Attempt" at bounding box center [335, 72] width 33 height 10
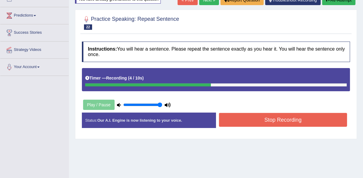
click at [246, 118] on button "Stop Recording" at bounding box center [283, 120] width 128 height 14
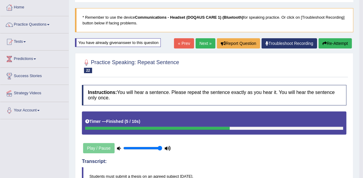
scroll to position [18, 0]
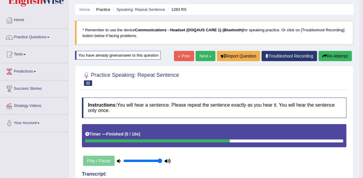
click at [211, 59] on link "Next »" at bounding box center [206, 56] width 20 height 10
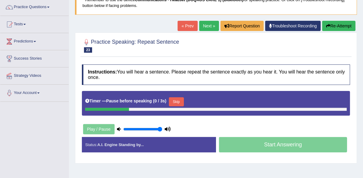
click at [180, 101] on button "Skip" at bounding box center [176, 101] width 15 height 9
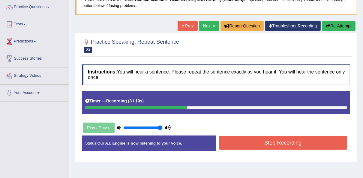
click at [261, 142] on button "Stop Recording" at bounding box center [283, 142] width 128 height 14
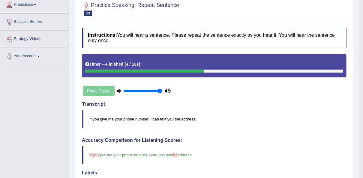
scroll to position [48, 0]
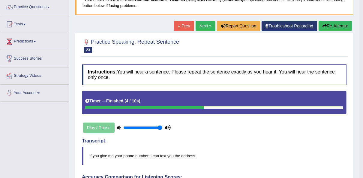
click at [339, 26] on button "Re-Attempt" at bounding box center [335, 26] width 33 height 10
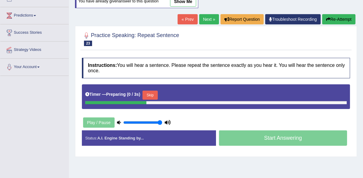
click at [141, 90] on div "Timer — Preparing ( 0 / 3s ) Skip" at bounding box center [216, 95] width 262 height 12
click at [146, 93] on button "Skip" at bounding box center [150, 94] width 15 height 9
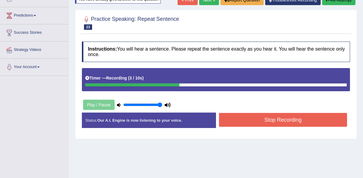
click at [256, 117] on button "Stop Recording" at bounding box center [283, 120] width 128 height 14
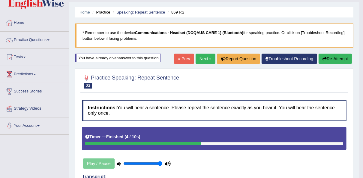
scroll to position [13, 0]
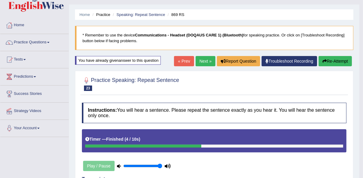
click at [330, 60] on button "Re-Attempt" at bounding box center [335, 61] width 33 height 10
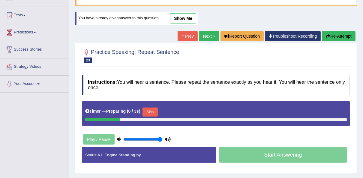
scroll to position [61, 0]
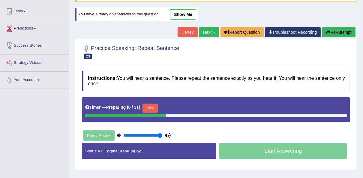
click at [148, 105] on button "Skip" at bounding box center [150, 107] width 15 height 9
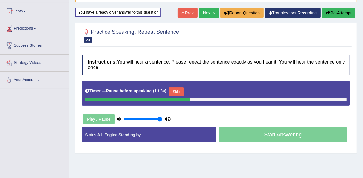
click at [180, 91] on button "Skip" at bounding box center [176, 91] width 15 height 9
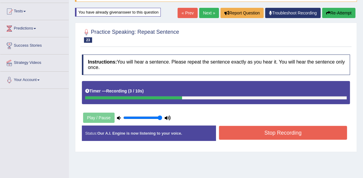
click at [249, 131] on button "Stop Recording" at bounding box center [283, 133] width 128 height 14
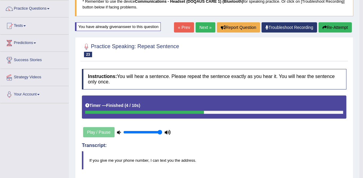
scroll to position [37, 0]
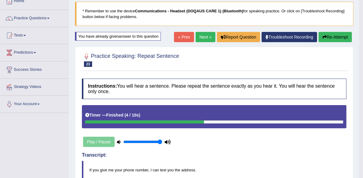
click at [323, 35] on icon "button" at bounding box center [325, 37] width 4 height 4
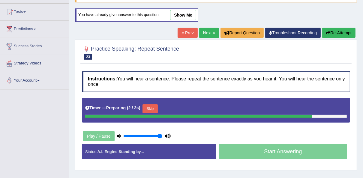
scroll to position [61, 0]
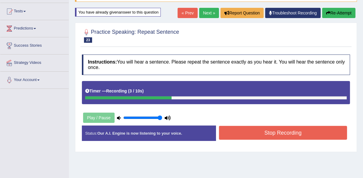
click at [256, 132] on button "Stop Recording" at bounding box center [283, 133] width 128 height 14
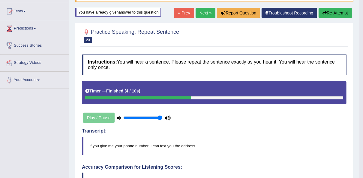
click at [332, 13] on button "Re-Attempt" at bounding box center [335, 13] width 33 height 10
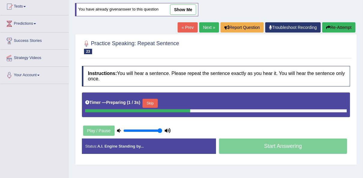
click at [159, 103] on div "Timer — Preparing ( 1 / 3s ) Skip" at bounding box center [216, 103] width 262 height 12
click at [151, 105] on button "Skip" at bounding box center [150, 103] width 15 height 9
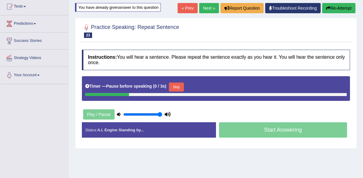
click at [175, 87] on button "Skip" at bounding box center [176, 86] width 15 height 9
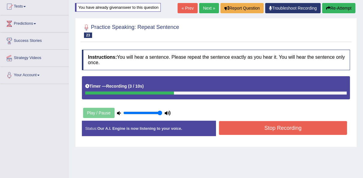
click at [274, 128] on button "Stop Recording" at bounding box center [283, 128] width 128 height 14
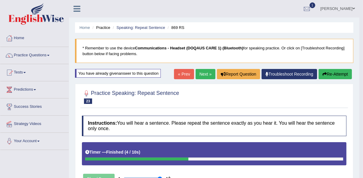
click at [335, 73] on button "Re-Attempt" at bounding box center [335, 74] width 33 height 10
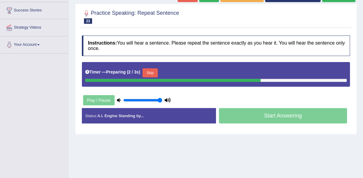
click at [150, 73] on button "Skip" at bounding box center [150, 72] width 15 height 9
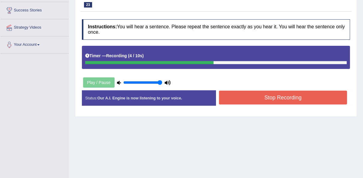
click at [263, 97] on button "Stop Recording" at bounding box center [283, 97] width 128 height 14
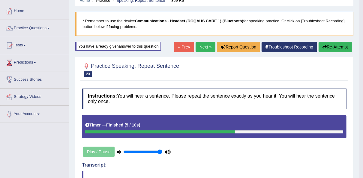
scroll to position [24, 0]
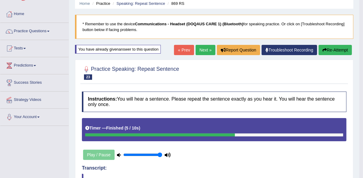
click at [331, 53] on button "Re-Attempt" at bounding box center [335, 50] width 33 height 10
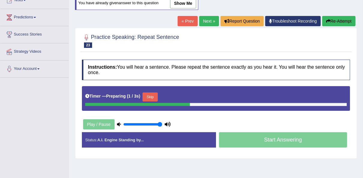
click at [154, 94] on button "Skip" at bounding box center [150, 96] width 15 height 9
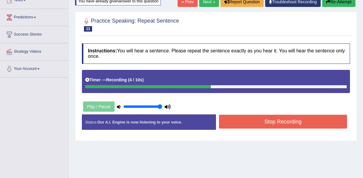
click at [258, 123] on button "Stop Recording" at bounding box center [283, 121] width 128 height 14
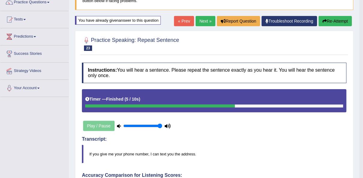
scroll to position [48, 0]
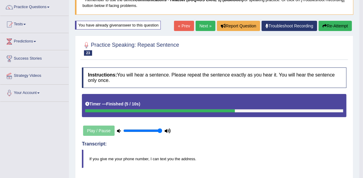
click at [202, 24] on link "Next »" at bounding box center [206, 26] width 20 height 10
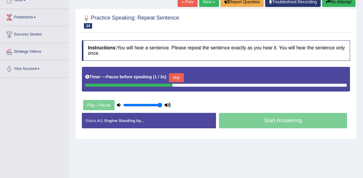
click at [178, 75] on button "Skip" at bounding box center [176, 77] width 15 height 9
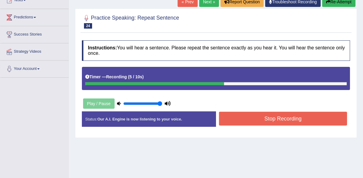
click at [258, 119] on button "Stop Recording" at bounding box center [283, 118] width 128 height 14
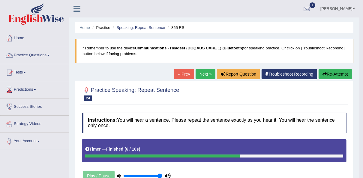
click at [342, 74] on button "Re-Attempt" at bounding box center [335, 74] width 33 height 10
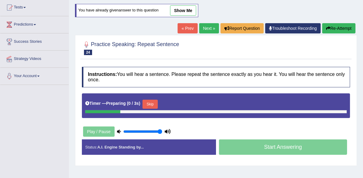
scroll to position [72, 0]
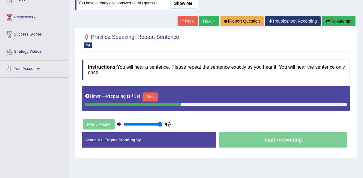
click at [155, 93] on button "Skip" at bounding box center [150, 96] width 15 height 9
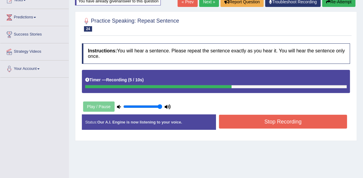
click at [257, 123] on button "Stop Recording" at bounding box center [283, 121] width 128 height 14
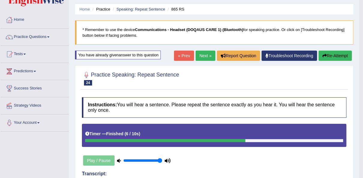
scroll to position [0, 0]
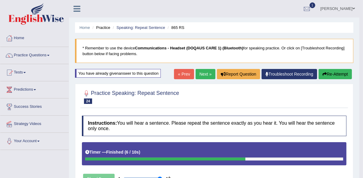
click at [345, 72] on button "Re-Attempt" at bounding box center [335, 74] width 33 height 10
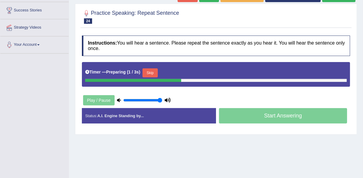
click at [146, 68] on button "Skip" at bounding box center [150, 72] width 15 height 9
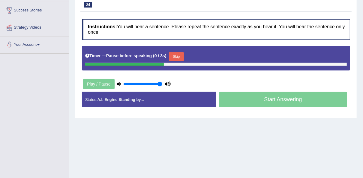
click at [177, 52] on button "Skip" at bounding box center [176, 56] width 15 height 9
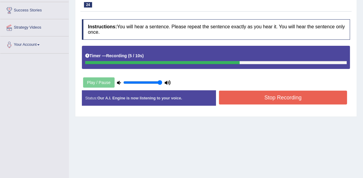
click at [247, 97] on button "Stop Recording" at bounding box center [283, 97] width 128 height 14
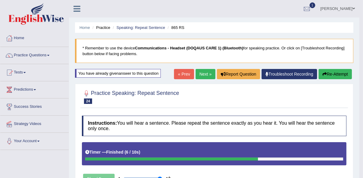
click at [205, 72] on link "Next »" at bounding box center [206, 74] width 20 height 10
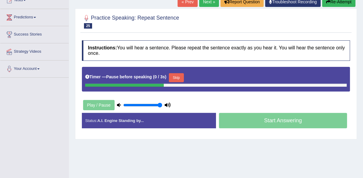
click at [179, 76] on button "Skip" at bounding box center [176, 77] width 15 height 9
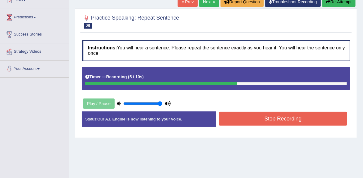
click at [251, 119] on button "Stop Recording" at bounding box center [283, 118] width 128 height 14
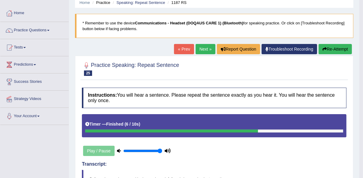
scroll to position [24, 0]
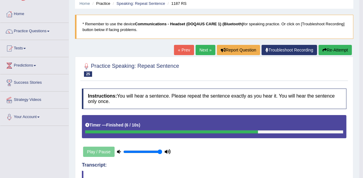
click at [335, 51] on button "Re-Attempt" at bounding box center [335, 50] width 33 height 10
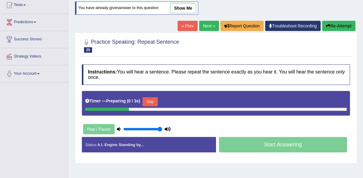
scroll to position [72, 0]
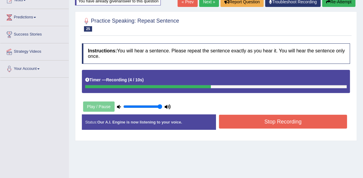
click at [242, 123] on button "Stop Recording" at bounding box center [283, 121] width 128 height 14
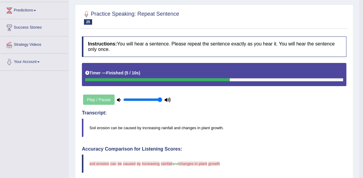
scroll to position [48, 0]
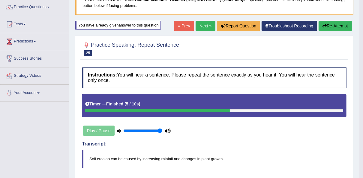
click at [344, 28] on button "Re-Attempt" at bounding box center [335, 26] width 33 height 10
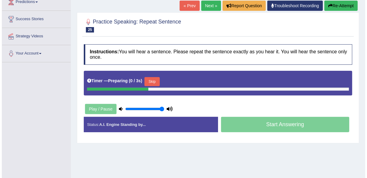
scroll to position [98, 0]
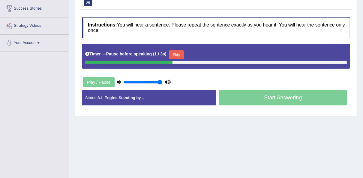
click at [175, 52] on button "Skip" at bounding box center [176, 54] width 15 height 9
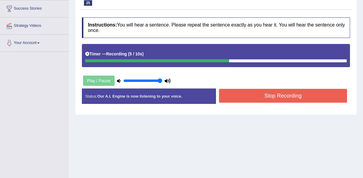
click at [264, 97] on button "Stop Recording" at bounding box center [283, 96] width 128 height 14
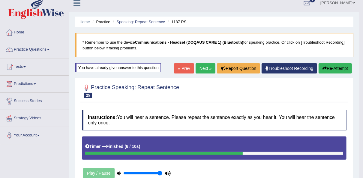
scroll to position [0, 0]
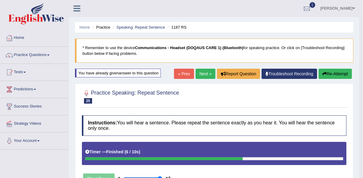
click at [204, 73] on link "Next »" at bounding box center [206, 73] width 20 height 10
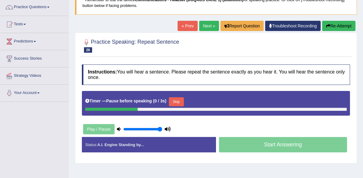
click at [181, 100] on button "Skip" at bounding box center [176, 101] width 15 height 9
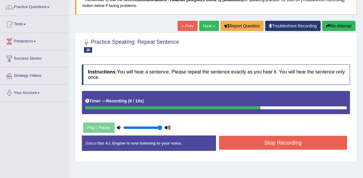
click at [264, 140] on button "Stop Recording" at bounding box center [283, 142] width 128 height 14
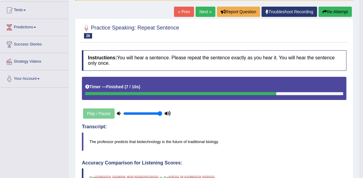
scroll to position [48, 0]
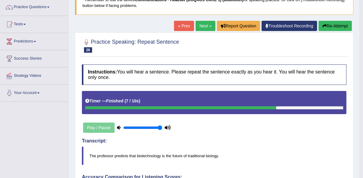
click at [339, 27] on button "Re-Attempt" at bounding box center [335, 26] width 33 height 10
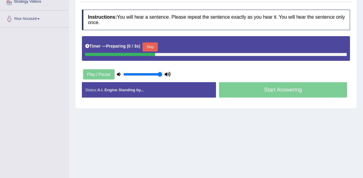
click at [154, 44] on button "Skip" at bounding box center [150, 46] width 15 height 9
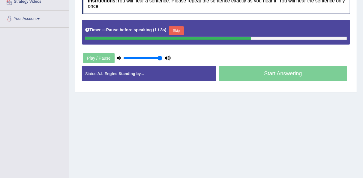
click at [175, 29] on button "Skip" at bounding box center [176, 30] width 15 height 9
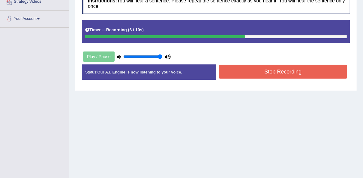
click at [272, 71] on button "Stop Recording" at bounding box center [283, 72] width 128 height 14
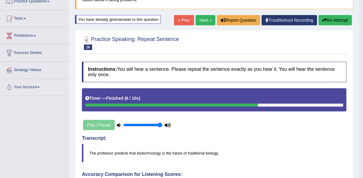
scroll to position [50, 0]
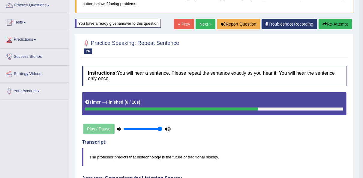
click at [332, 24] on button "Re-Attempt" at bounding box center [335, 24] width 33 height 10
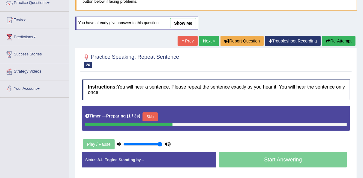
click at [154, 113] on button "Skip" at bounding box center [150, 116] width 15 height 9
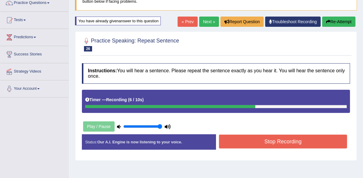
click at [255, 141] on button "Stop Recording" at bounding box center [283, 141] width 128 height 14
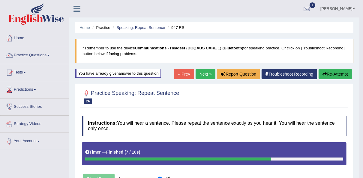
click at [203, 77] on link "Next »" at bounding box center [206, 74] width 20 height 10
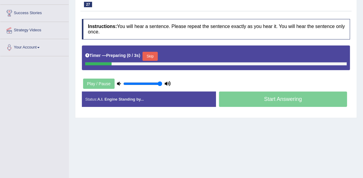
scroll to position [96, 0]
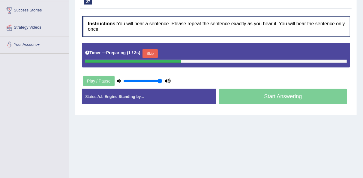
click at [146, 51] on button "Skip" at bounding box center [150, 53] width 15 height 9
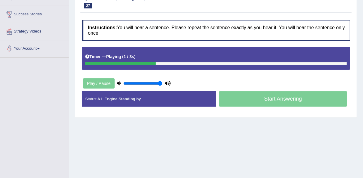
scroll to position [90, 0]
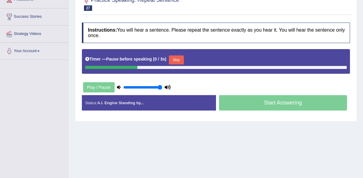
click at [169, 59] on button "Skip" at bounding box center [176, 59] width 15 height 9
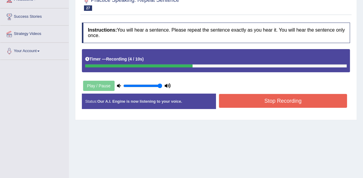
click at [244, 102] on button "Stop Recording" at bounding box center [283, 101] width 128 height 14
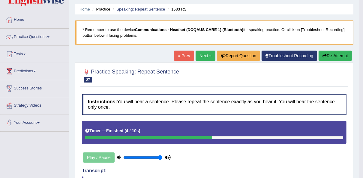
scroll to position [18, 0]
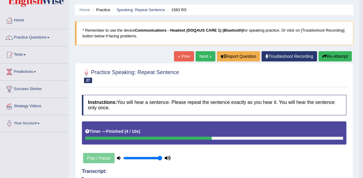
click at [335, 55] on button "Re-Attempt" at bounding box center [335, 56] width 33 height 10
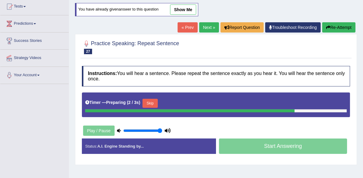
click at [151, 103] on button "Skip" at bounding box center [150, 103] width 15 height 9
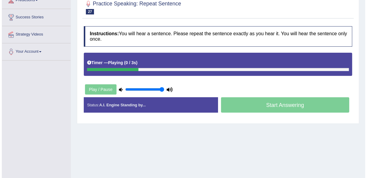
scroll to position [90, 0]
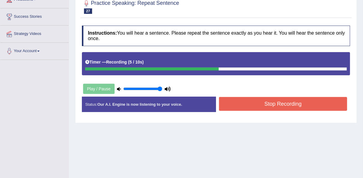
click at [266, 104] on button "Stop Recording" at bounding box center [283, 104] width 128 height 14
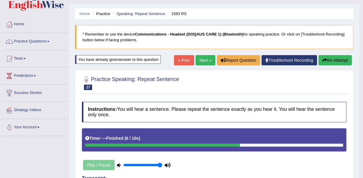
scroll to position [0, 0]
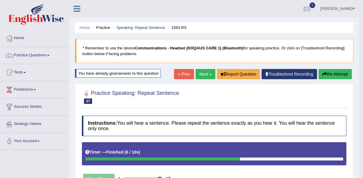
click at [340, 75] on button "Re-Attempt" at bounding box center [335, 74] width 33 height 10
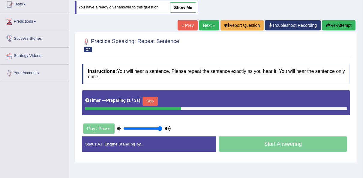
scroll to position [72, 0]
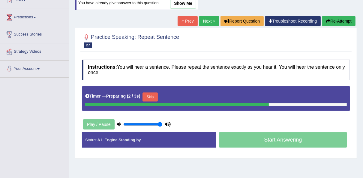
click at [143, 99] on button "Skip" at bounding box center [150, 96] width 15 height 9
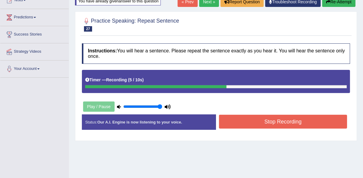
click at [257, 123] on button "Stop Recording" at bounding box center [283, 121] width 128 height 14
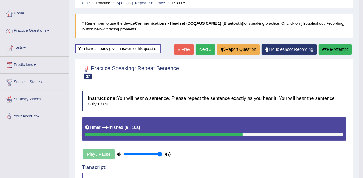
scroll to position [24, 0]
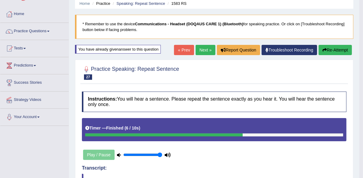
click at [329, 50] on button "Re-Attempt" at bounding box center [335, 50] width 33 height 10
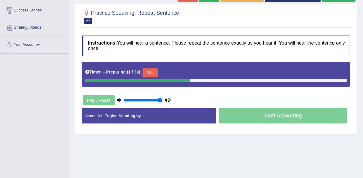
click at [150, 72] on button "Skip" at bounding box center [150, 72] width 15 height 9
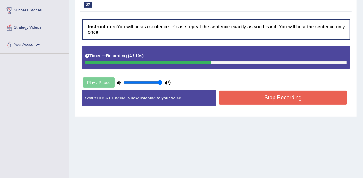
click at [242, 96] on button "Stop Recording" at bounding box center [283, 97] width 128 height 14
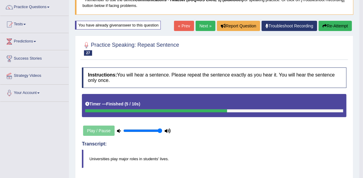
scroll to position [48, 0]
click at [330, 25] on button "Re-Attempt" at bounding box center [335, 26] width 33 height 10
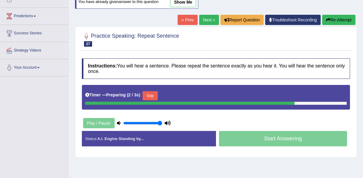
scroll to position [74, 0]
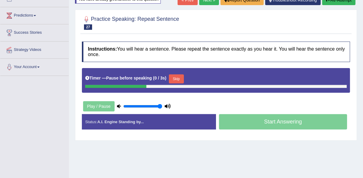
click at [176, 77] on button "Skip" at bounding box center [176, 78] width 15 height 9
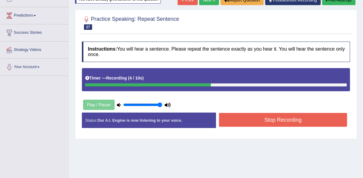
click at [249, 119] on button "Stop Recording" at bounding box center [283, 120] width 128 height 14
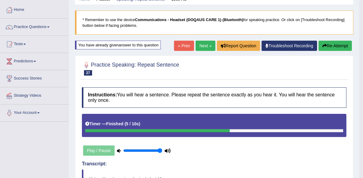
scroll to position [26, 0]
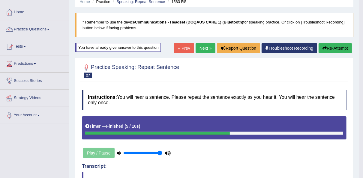
click at [341, 48] on button "Re-Attempt" at bounding box center [335, 48] width 33 height 10
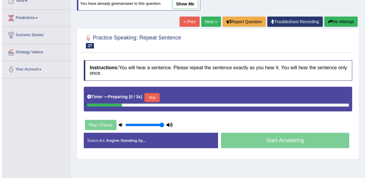
scroll to position [74, 0]
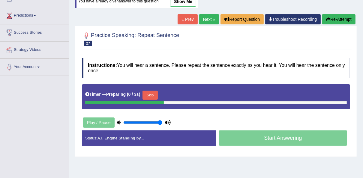
click at [156, 93] on button "Skip" at bounding box center [150, 94] width 15 height 9
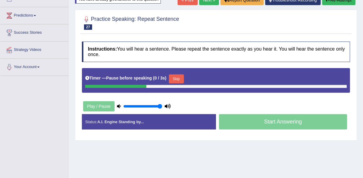
click at [171, 79] on button "Skip" at bounding box center [176, 78] width 15 height 9
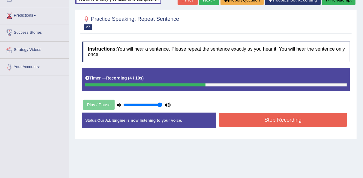
click at [248, 116] on button "Stop Recording" at bounding box center [283, 120] width 128 height 14
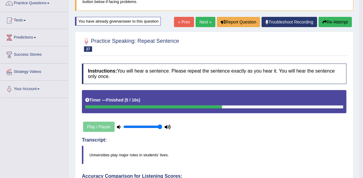
scroll to position [50, 0]
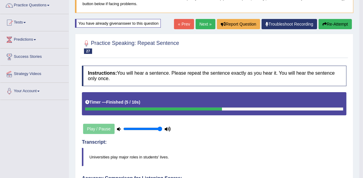
click at [204, 25] on link "Next »" at bounding box center [206, 24] width 20 height 10
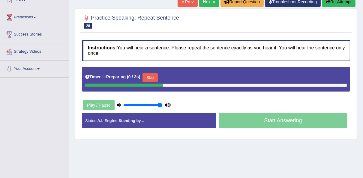
scroll to position [72, 0]
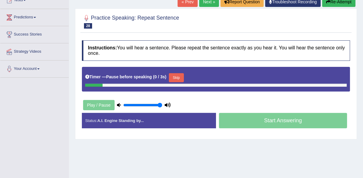
click at [173, 74] on button "Skip" at bounding box center [176, 77] width 15 height 9
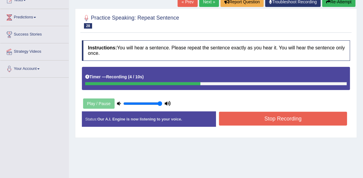
click at [264, 115] on button "Stop Recording" at bounding box center [283, 118] width 128 height 14
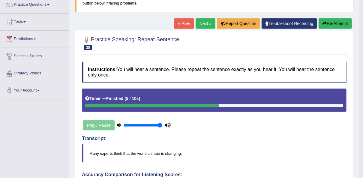
scroll to position [48, 0]
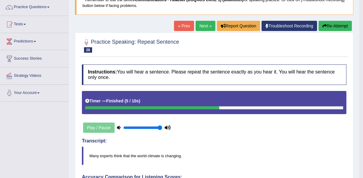
click at [329, 25] on button "Re-Attempt" at bounding box center [335, 26] width 33 height 10
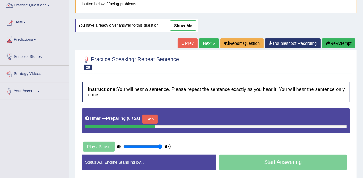
drag, startPoint x: 150, startPoint y: 118, endPoint x: 155, endPoint y: 114, distance: 5.6
click at [150, 118] on button "Skip" at bounding box center [150, 118] width 15 height 9
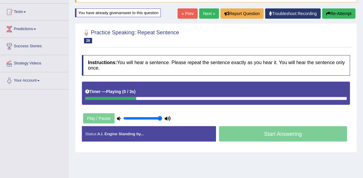
scroll to position [74, 0]
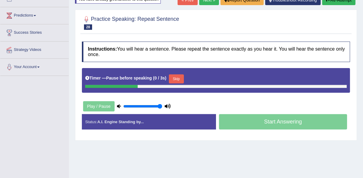
click at [170, 77] on button "Skip" at bounding box center [176, 78] width 15 height 9
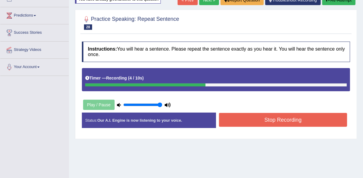
click at [240, 118] on button "Stop Recording" at bounding box center [283, 120] width 128 height 14
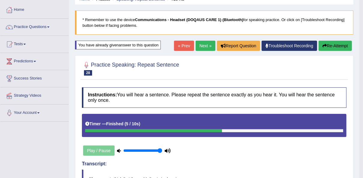
scroll to position [26, 0]
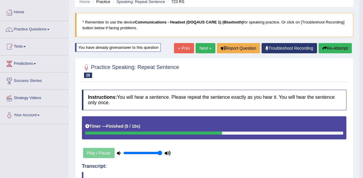
click at [335, 47] on button "Re-Attempt" at bounding box center [335, 48] width 33 height 10
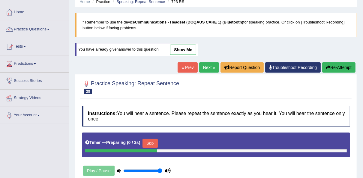
click at [155, 143] on button "Skip" at bounding box center [150, 142] width 15 height 9
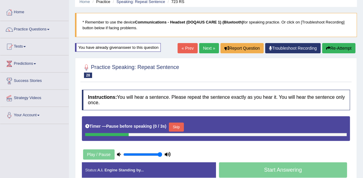
click at [170, 124] on button "Skip" at bounding box center [176, 126] width 15 height 9
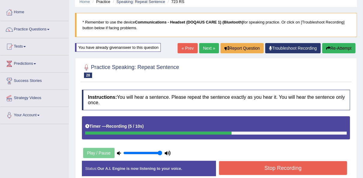
click at [254, 168] on button "Stop Recording" at bounding box center [283, 168] width 128 height 14
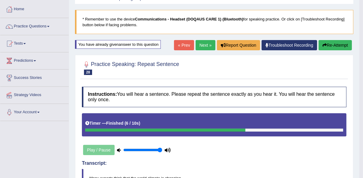
scroll to position [26, 0]
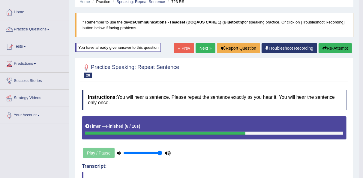
click at [336, 47] on button "Re-Attempt" at bounding box center [335, 48] width 33 height 10
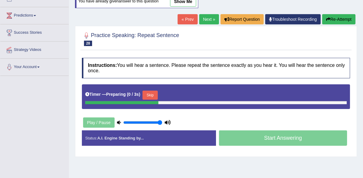
click at [152, 93] on button "Skip" at bounding box center [150, 94] width 15 height 9
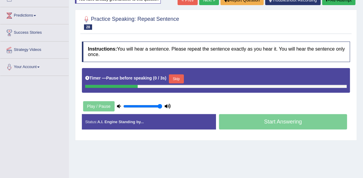
click at [178, 73] on div "Timer — Pause before speaking ( 0 / 3s ) Skip" at bounding box center [216, 79] width 262 height 12
click at [177, 77] on button "Skip" at bounding box center [176, 78] width 15 height 9
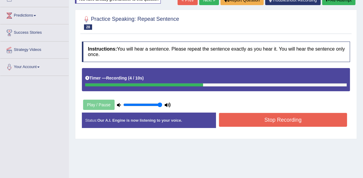
click at [242, 115] on button "Stop Recording" at bounding box center [283, 120] width 128 height 14
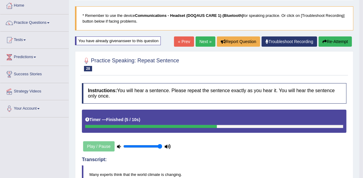
scroll to position [26, 0]
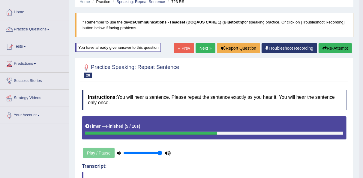
click at [333, 46] on button "Re-Attempt" at bounding box center [335, 48] width 33 height 10
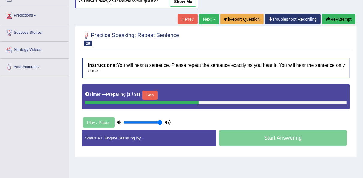
click at [149, 93] on button "Skip" at bounding box center [150, 94] width 15 height 9
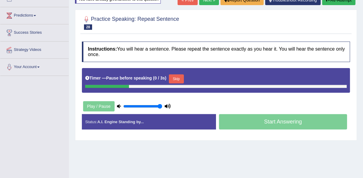
click at [165, 77] on div "Timer — Pause before speaking ( 0 / 3s ) Skip" at bounding box center [216, 79] width 262 height 12
click at [171, 77] on button "Skip" at bounding box center [176, 78] width 15 height 9
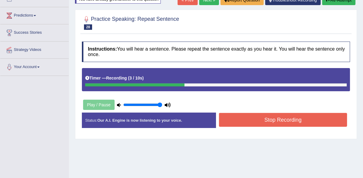
click at [249, 120] on button "Stop Recording" at bounding box center [283, 120] width 128 height 14
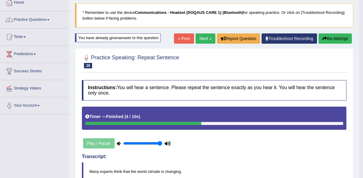
scroll to position [26, 0]
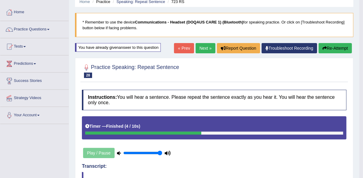
click at [211, 46] on link "Next »" at bounding box center [206, 48] width 20 height 10
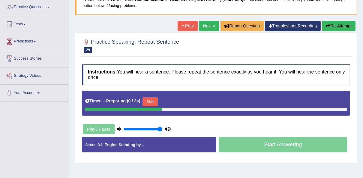
scroll to position [48, 0]
click at [183, 100] on div "Timer — Pause before speaking ( 1 / 3s ) Skip" at bounding box center [216, 102] width 262 height 12
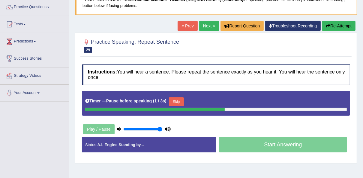
click at [179, 101] on button "Skip" at bounding box center [176, 101] width 15 height 9
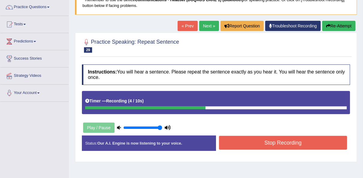
click at [252, 142] on button "Stop Recording" at bounding box center [283, 142] width 128 height 14
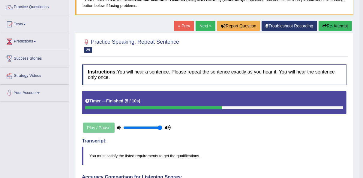
click at [342, 25] on button "Re-Attempt" at bounding box center [335, 26] width 33 height 10
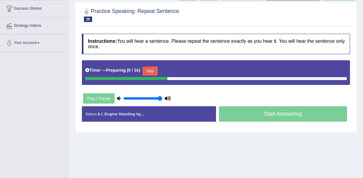
click at [151, 70] on button "Skip" at bounding box center [150, 70] width 15 height 9
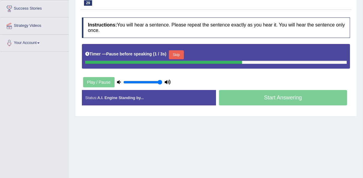
click at [173, 54] on button "Skip" at bounding box center [176, 54] width 15 height 9
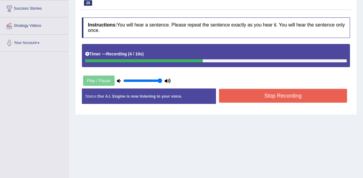
click at [245, 97] on button "Stop Recording" at bounding box center [283, 96] width 128 height 14
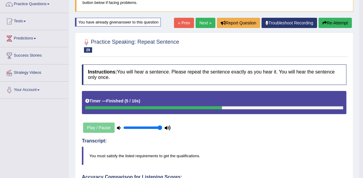
scroll to position [50, 0]
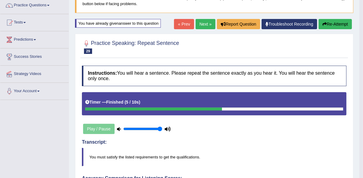
click at [337, 21] on button "Re-Attempt" at bounding box center [335, 24] width 33 height 10
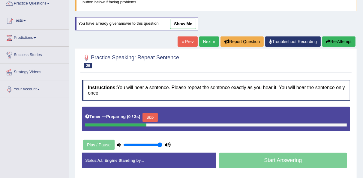
click at [156, 114] on button "Skip" at bounding box center [150, 117] width 15 height 9
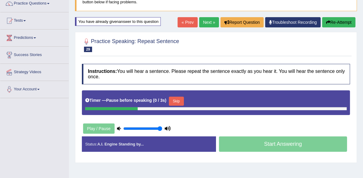
click at [175, 99] on button "Skip" at bounding box center [176, 100] width 15 height 9
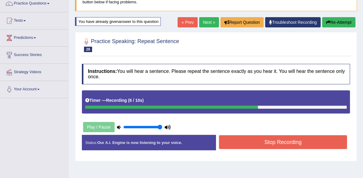
click at [266, 142] on button "Stop Recording" at bounding box center [283, 142] width 128 height 14
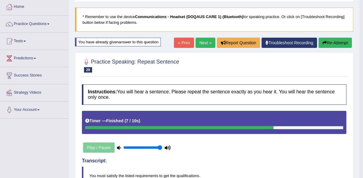
scroll to position [4, 0]
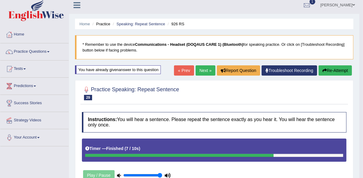
click button "Re-Attempt"
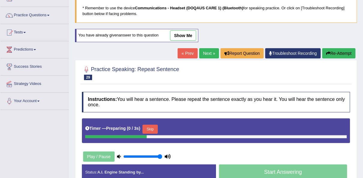
click at [150, 130] on button "Skip" at bounding box center [150, 128] width 15 height 9
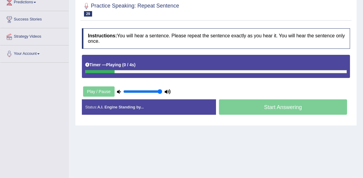
scroll to position [88, 0]
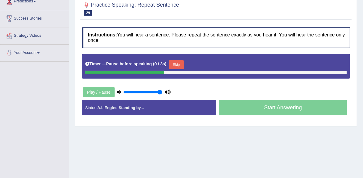
click at [175, 65] on button "Skip" at bounding box center [176, 64] width 15 height 9
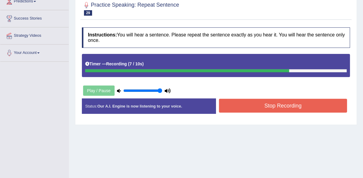
click at [273, 104] on button "Stop Recording" at bounding box center [283, 106] width 128 height 14
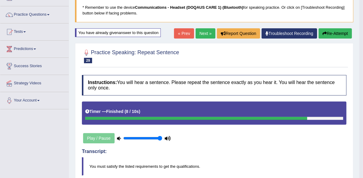
scroll to position [40, 0]
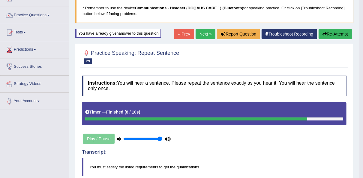
click at [342, 38] on button "Re-Attempt" at bounding box center [335, 34] width 33 height 10
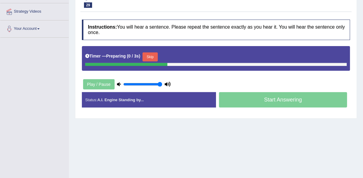
scroll to position [112, 0]
click at [154, 56] on button "Skip" at bounding box center [150, 56] width 15 height 9
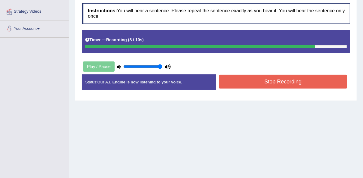
click at [263, 81] on button "Stop Recording" at bounding box center [283, 81] width 128 height 14
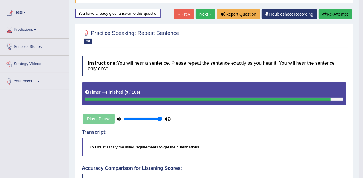
scroll to position [40, 0]
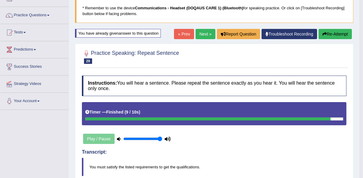
click at [336, 36] on button "Re-Attempt" at bounding box center [335, 34] width 33 height 10
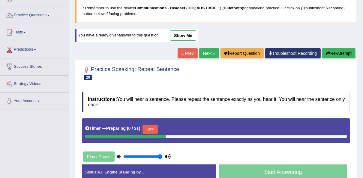
click at [144, 127] on button "Skip" at bounding box center [150, 128] width 15 height 9
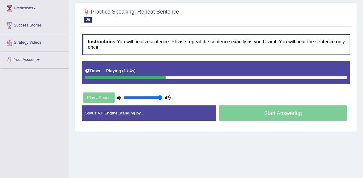
scroll to position [88, 0]
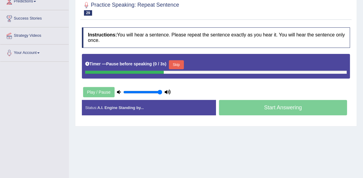
click at [172, 62] on button "Skip" at bounding box center [176, 64] width 15 height 9
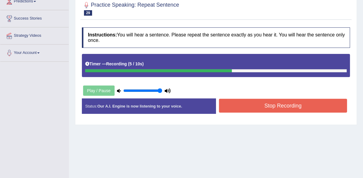
click at [242, 106] on button "Stop Recording" at bounding box center [283, 106] width 128 height 14
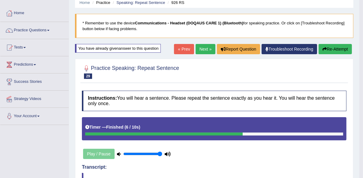
scroll to position [24, 0]
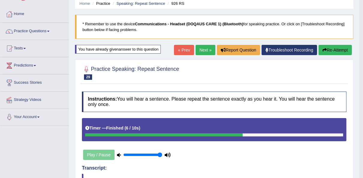
click at [202, 48] on link "Next »" at bounding box center [206, 50] width 20 height 10
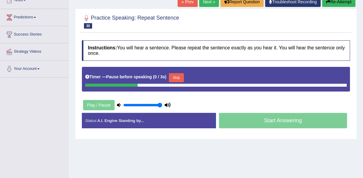
click at [169, 76] on button "Skip" at bounding box center [176, 77] width 15 height 9
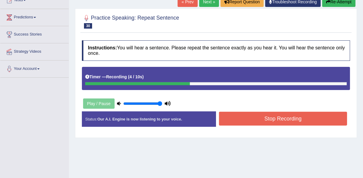
click at [239, 117] on button "Stop Recording" at bounding box center [283, 118] width 128 height 14
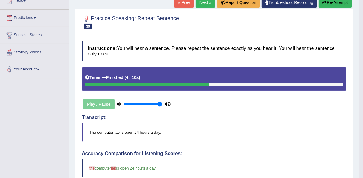
scroll to position [72, 0]
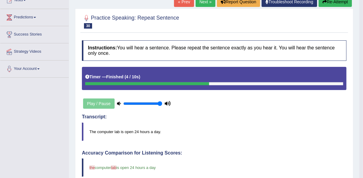
click at [327, 4] on button "Re-Attempt" at bounding box center [335, 2] width 33 height 10
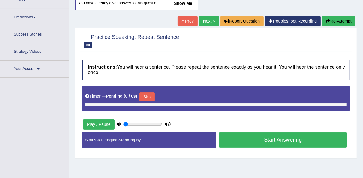
click at [154, 91] on div "Timer — Pending ( 0 / 0s ) Skip" at bounding box center [216, 97] width 262 height 12
type input "1"
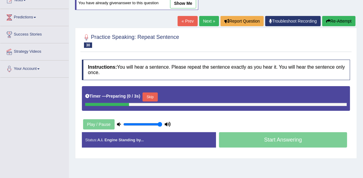
click at [151, 95] on button "Skip" at bounding box center [150, 96] width 15 height 9
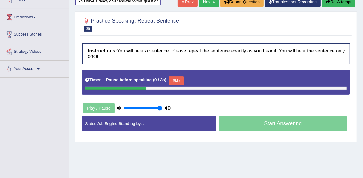
click at [180, 78] on button "Skip" at bounding box center [176, 80] width 15 height 9
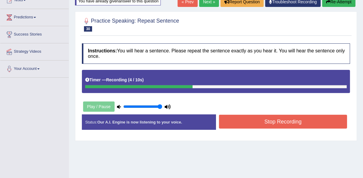
click at [249, 118] on button "Stop Recording" at bounding box center [283, 121] width 128 height 14
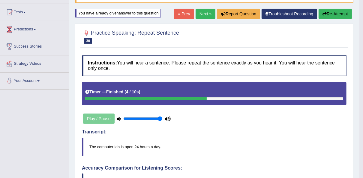
scroll to position [24, 0]
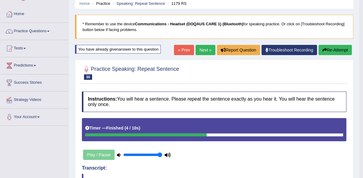
click at [347, 49] on button "Re-Attempt" at bounding box center [335, 50] width 33 height 10
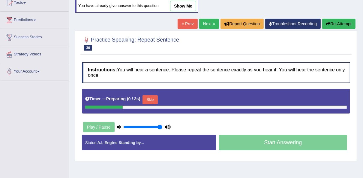
scroll to position [72, 0]
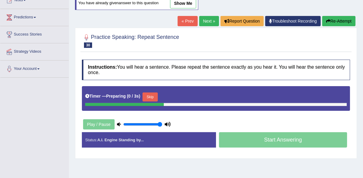
click at [155, 96] on button "Skip" at bounding box center [150, 96] width 15 height 9
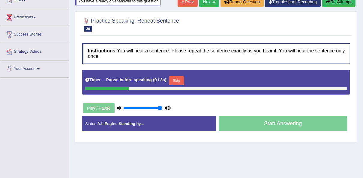
click at [170, 78] on button "Skip" at bounding box center [176, 80] width 15 height 9
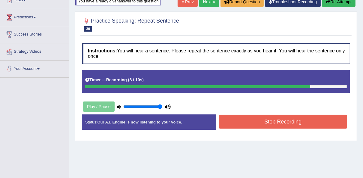
click at [266, 121] on button "Stop Recording" at bounding box center [283, 121] width 128 height 14
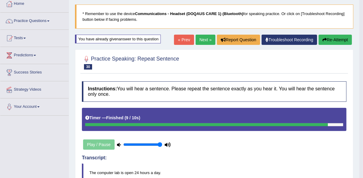
scroll to position [0, 0]
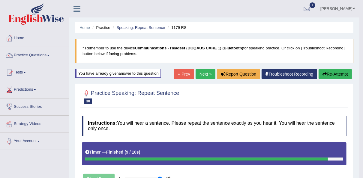
click at [334, 71] on button "Re-Attempt" at bounding box center [335, 74] width 33 height 10
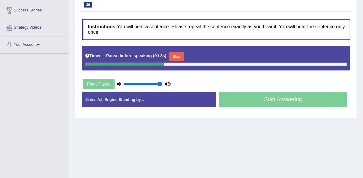
click at [175, 56] on button "Skip" at bounding box center [176, 56] width 15 height 9
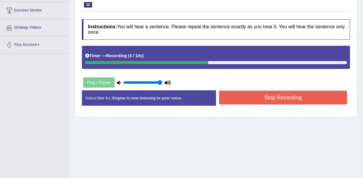
click at [256, 96] on button "Stop Recording" at bounding box center [283, 97] width 128 height 14
